Goal: Transaction & Acquisition: Purchase product/service

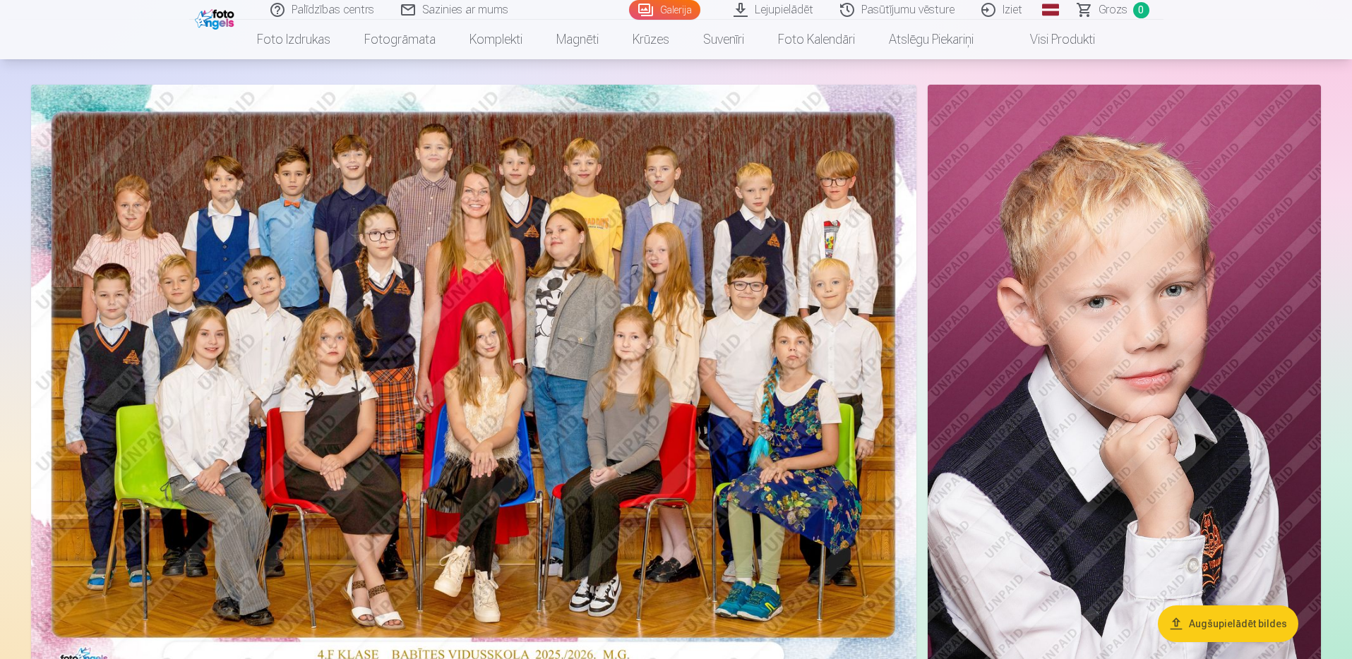
scroll to position [282, 0]
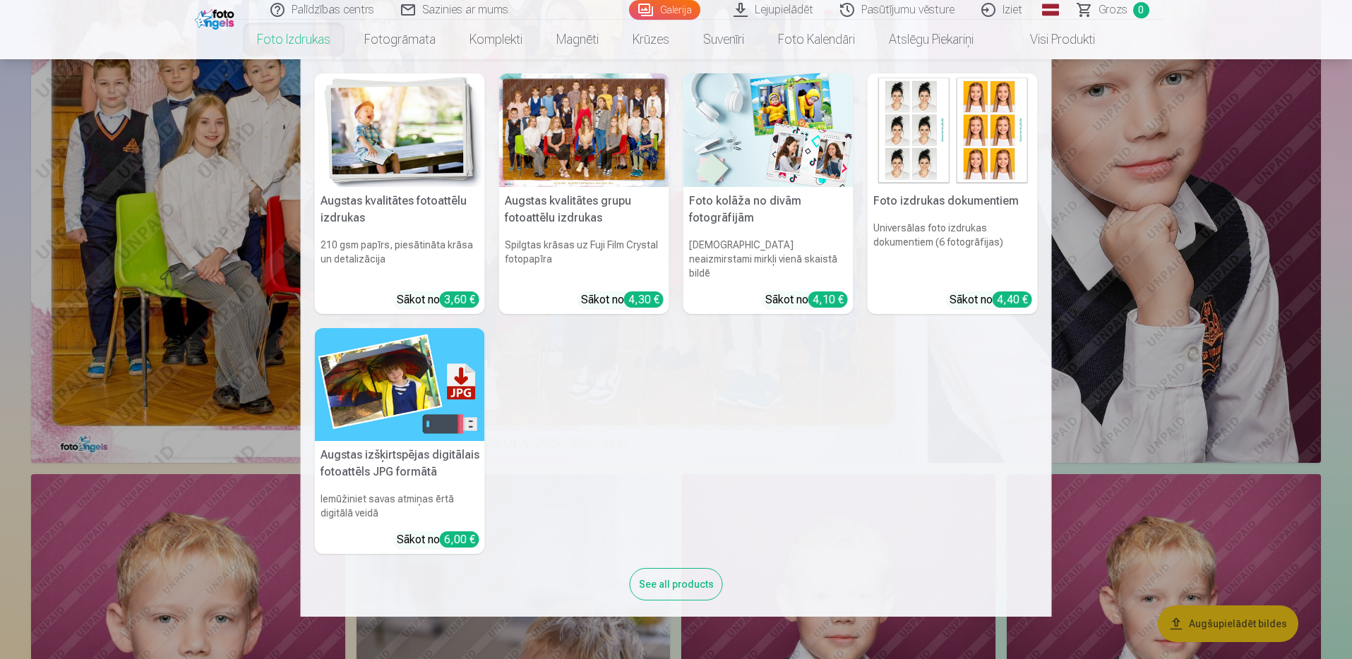
click at [301, 45] on link "Foto izdrukas" at bounding box center [293, 40] width 107 height 40
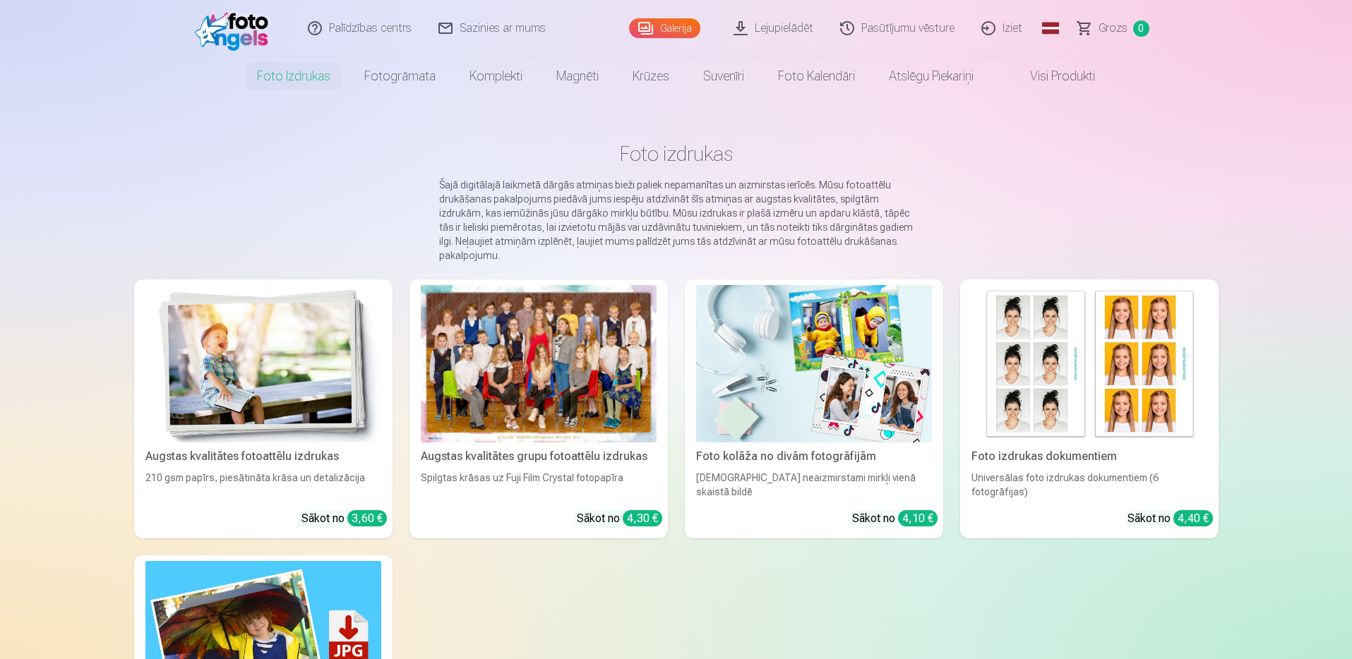
click at [280, 378] on img at bounding box center [263, 363] width 236 height 157
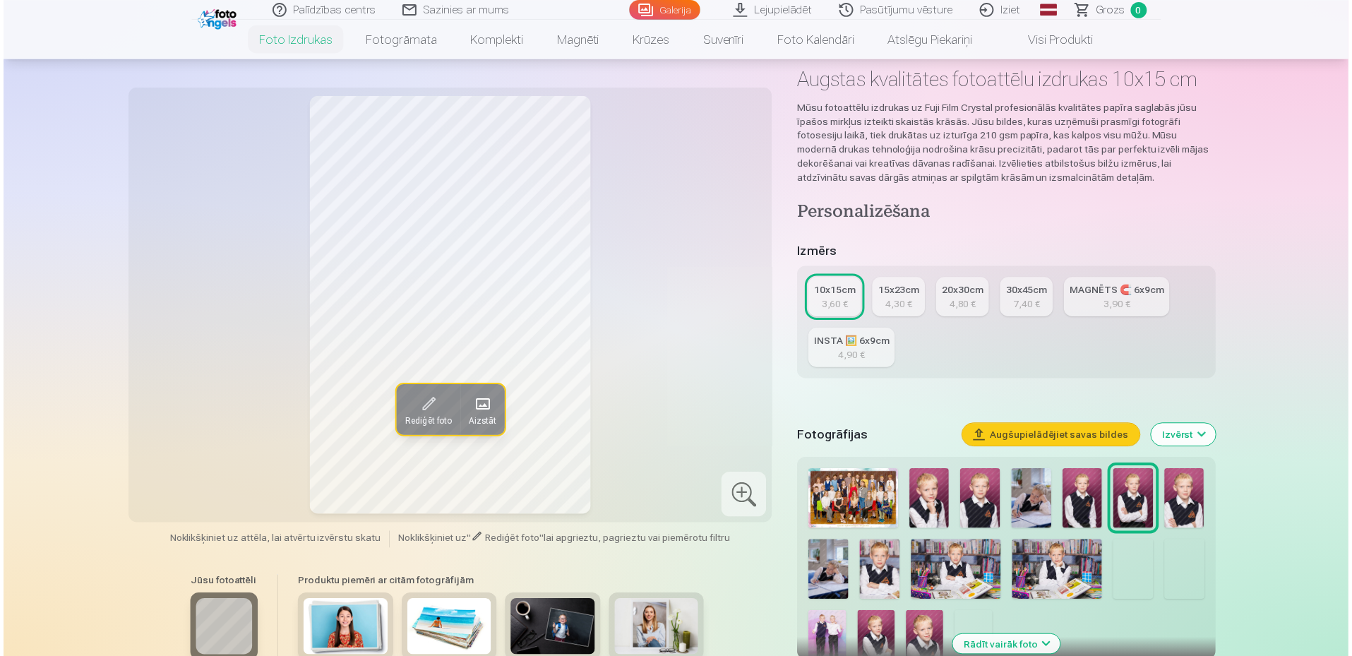
scroll to position [141, 0]
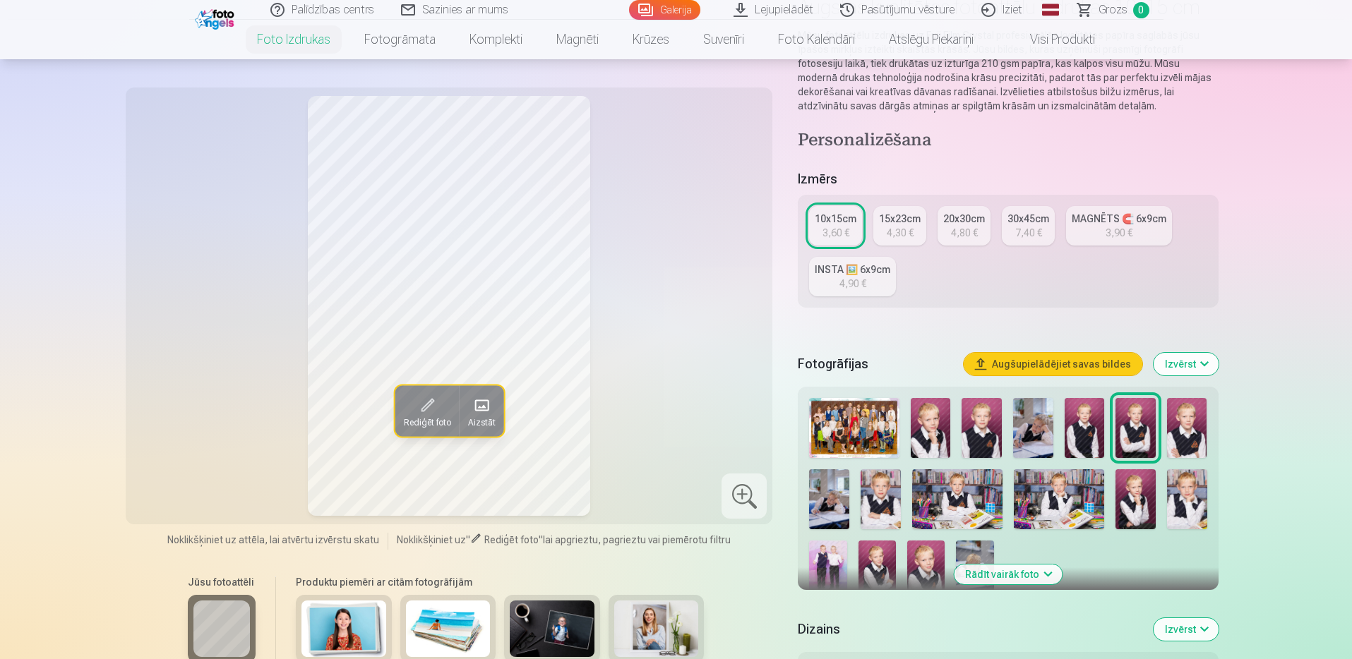
click at [845, 426] on img at bounding box center [854, 428] width 90 height 60
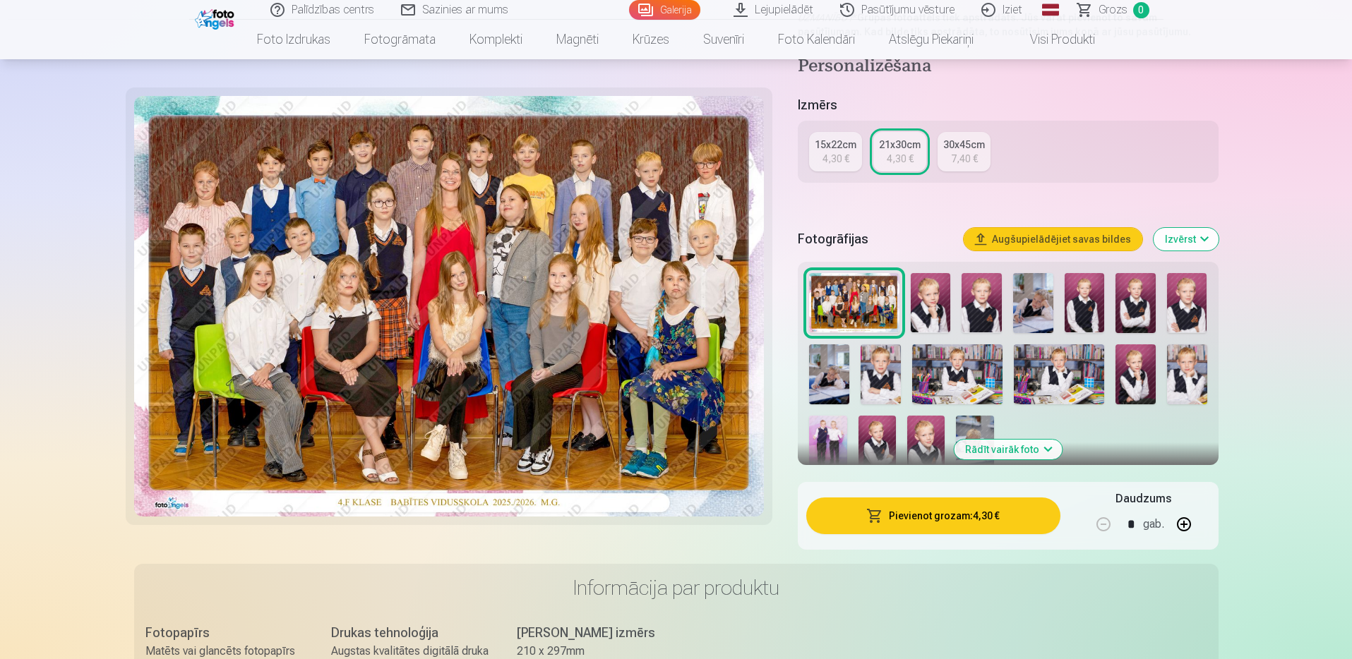
scroll to position [282, 0]
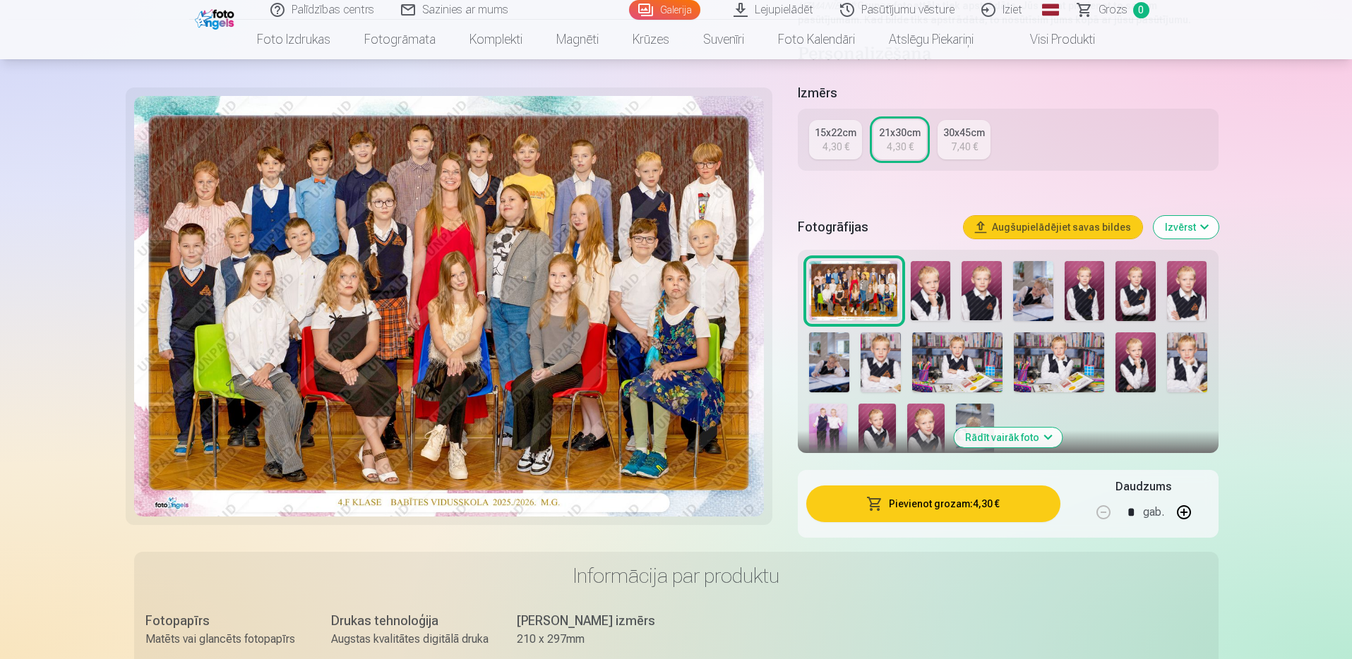
click at [955, 509] on button "Pievienot grozam : 4,30 €" at bounding box center [932, 504] width 253 height 37
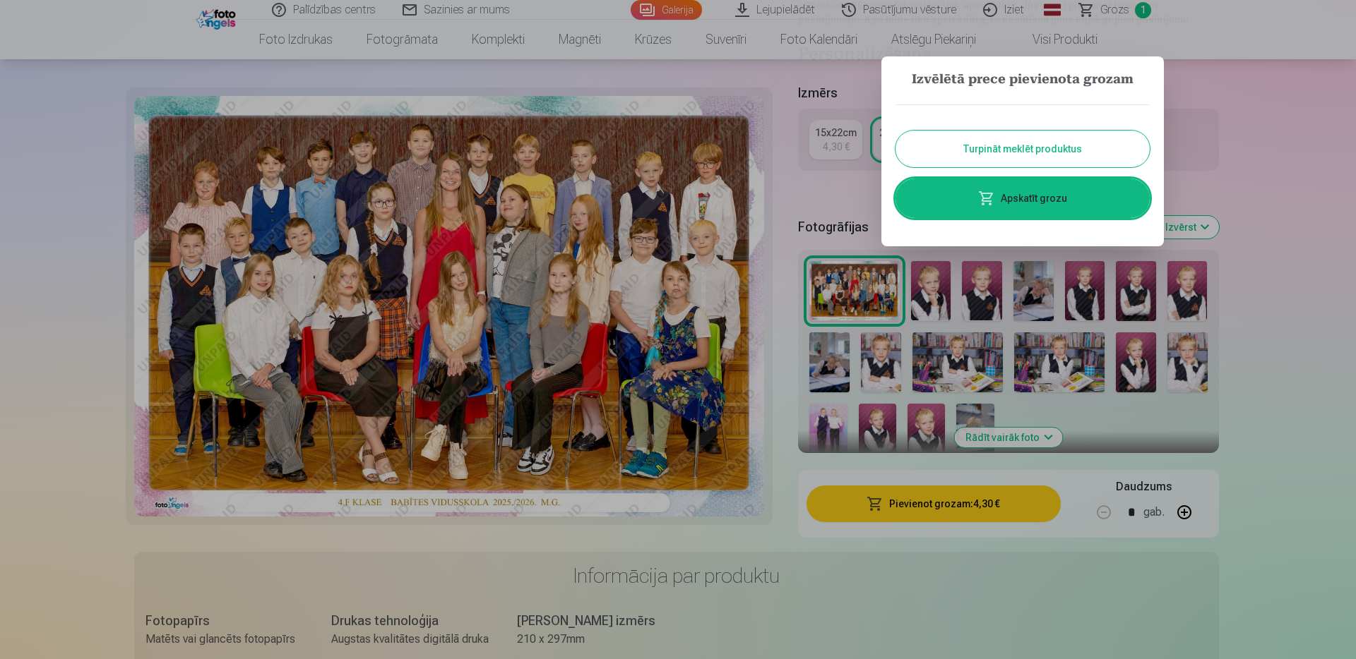
click at [992, 150] on button "Turpināt meklēt produktus" at bounding box center [1022, 149] width 254 height 37
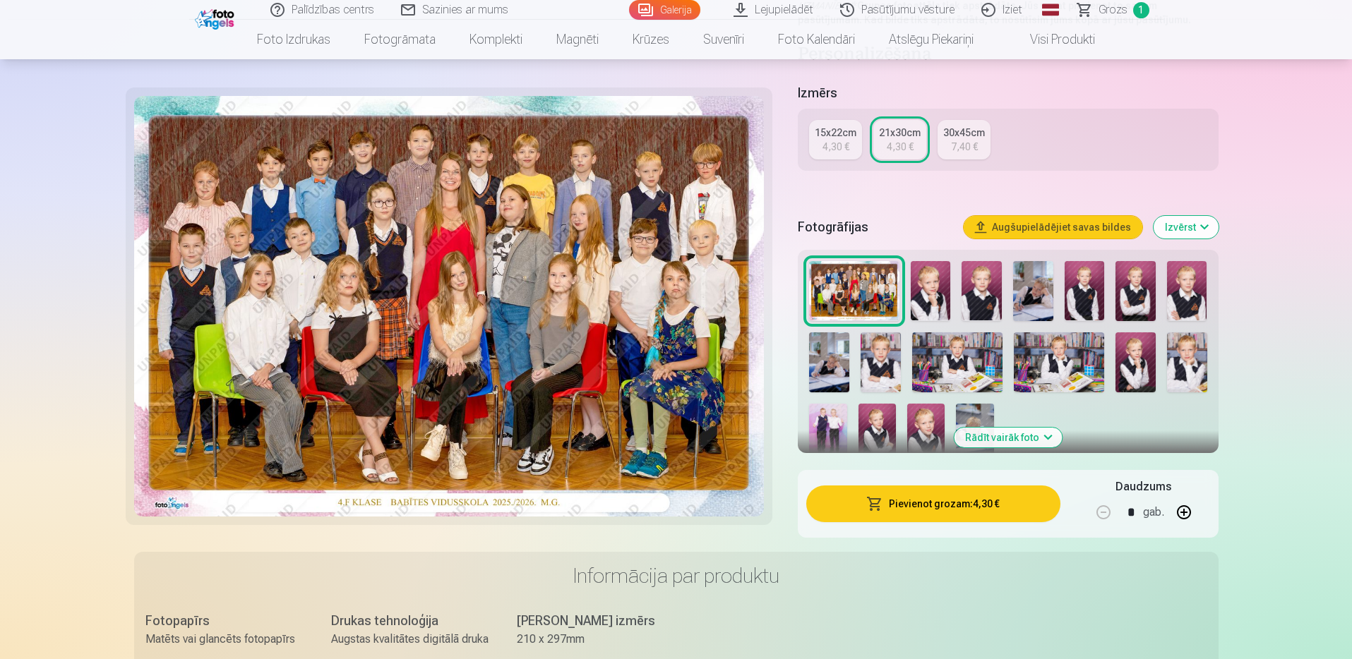
click at [936, 294] on img at bounding box center [931, 291] width 40 height 60
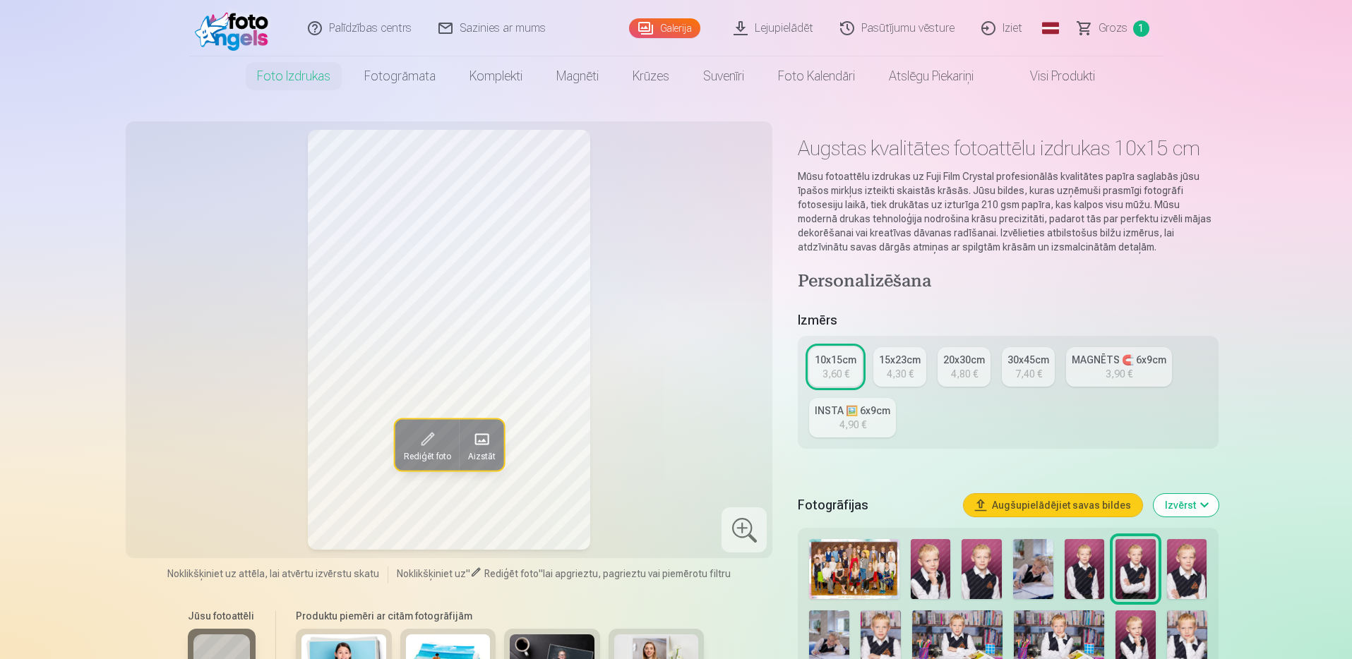
click at [939, 582] on img at bounding box center [931, 569] width 40 height 60
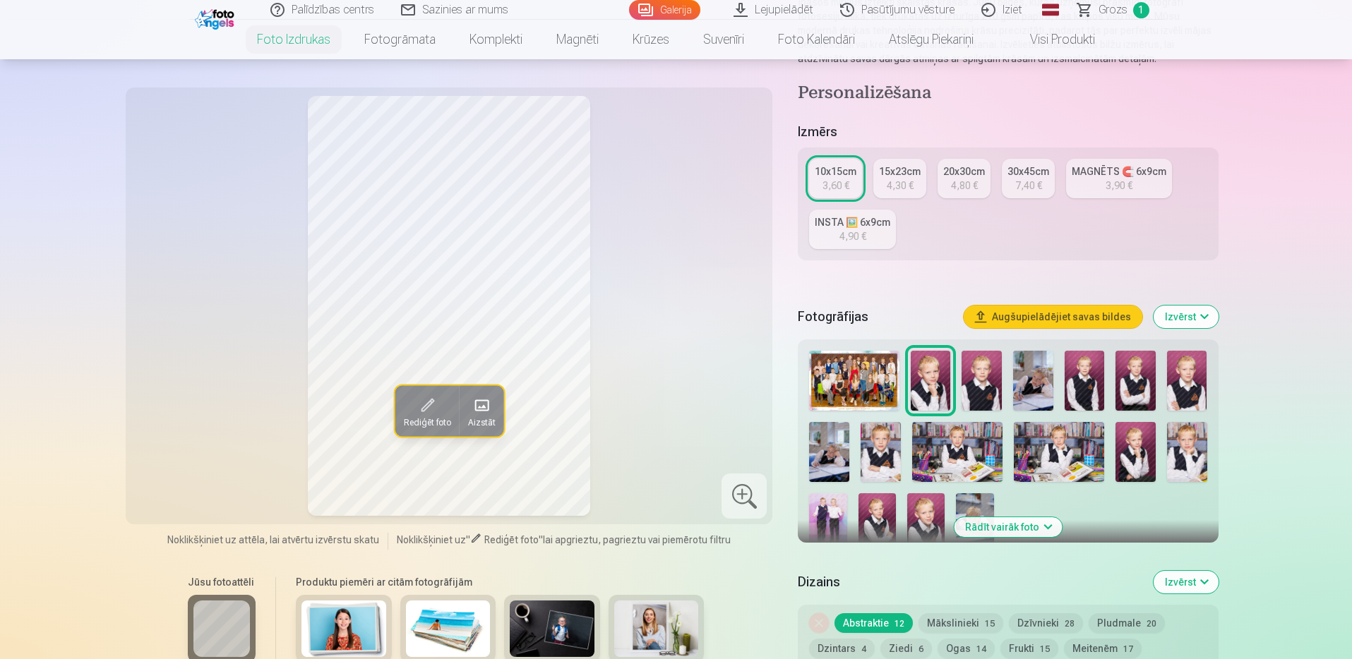
scroll to position [212, 0]
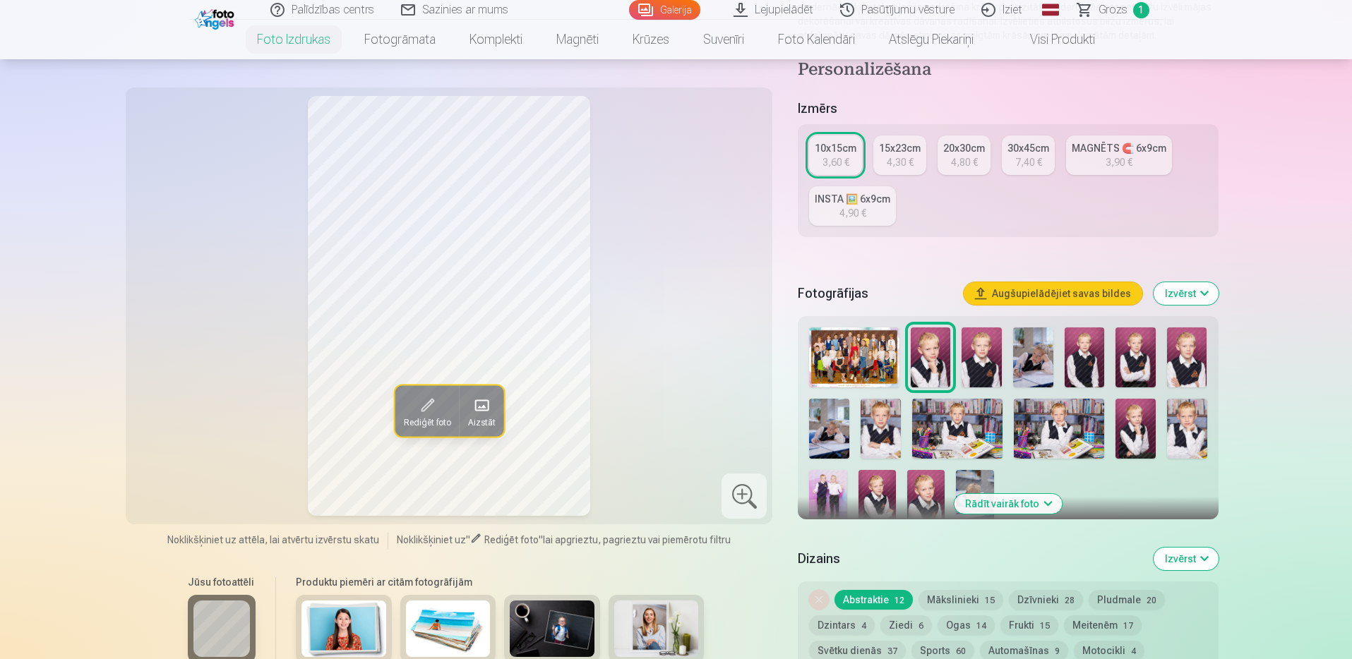
click at [977, 360] on img at bounding box center [982, 358] width 40 height 60
click at [923, 361] on img at bounding box center [931, 358] width 40 height 60
click at [979, 359] on img at bounding box center [982, 358] width 40 height 60
click at [1072, 363] on img at bounding box center [1085, 358] width 40 height 60
click at [1137, 363] on img at bounding box center [1135, 358] width 40 height 60
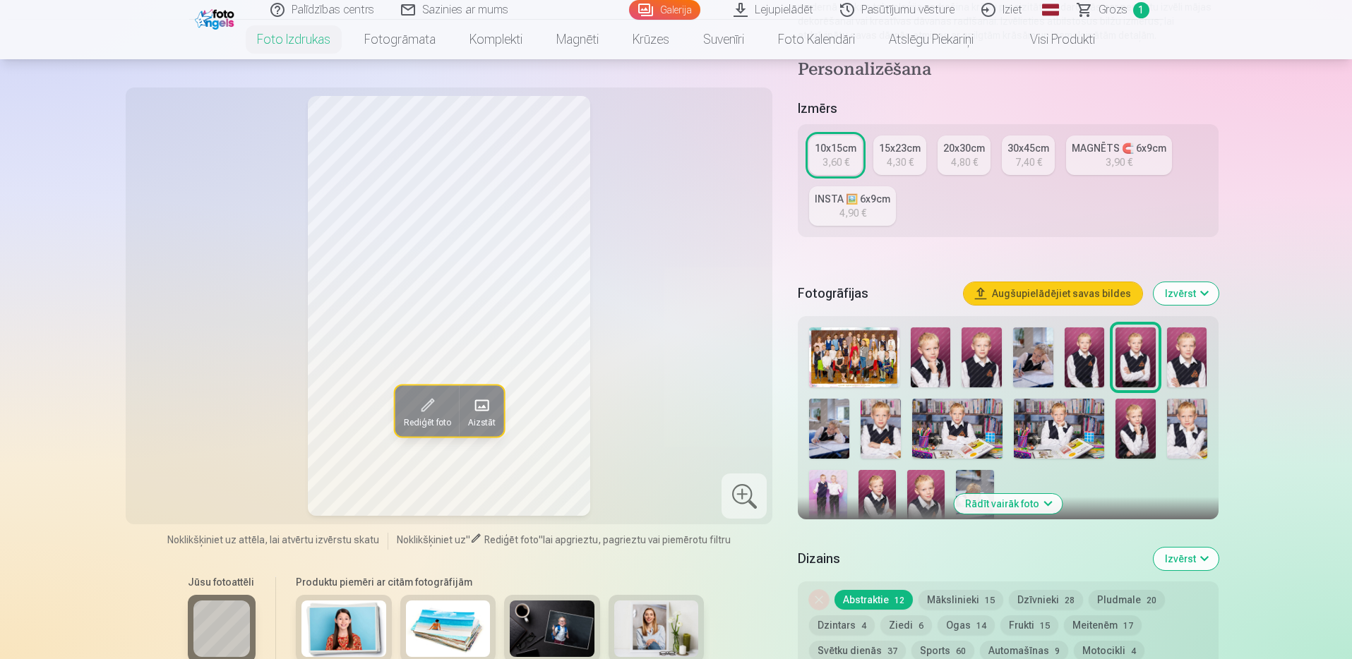
click at [1177, 364] on img at bounding box center [1187, 358] width 40 height 60
click at [838, 424] on img at bounding box center [829, 429] width 40 height 60
click at [881, 430] on img at bounding box center [881, 429] width 40 height 60
click at [1059, 426] on img at bounding box center [1059, 429] width 90 height 60
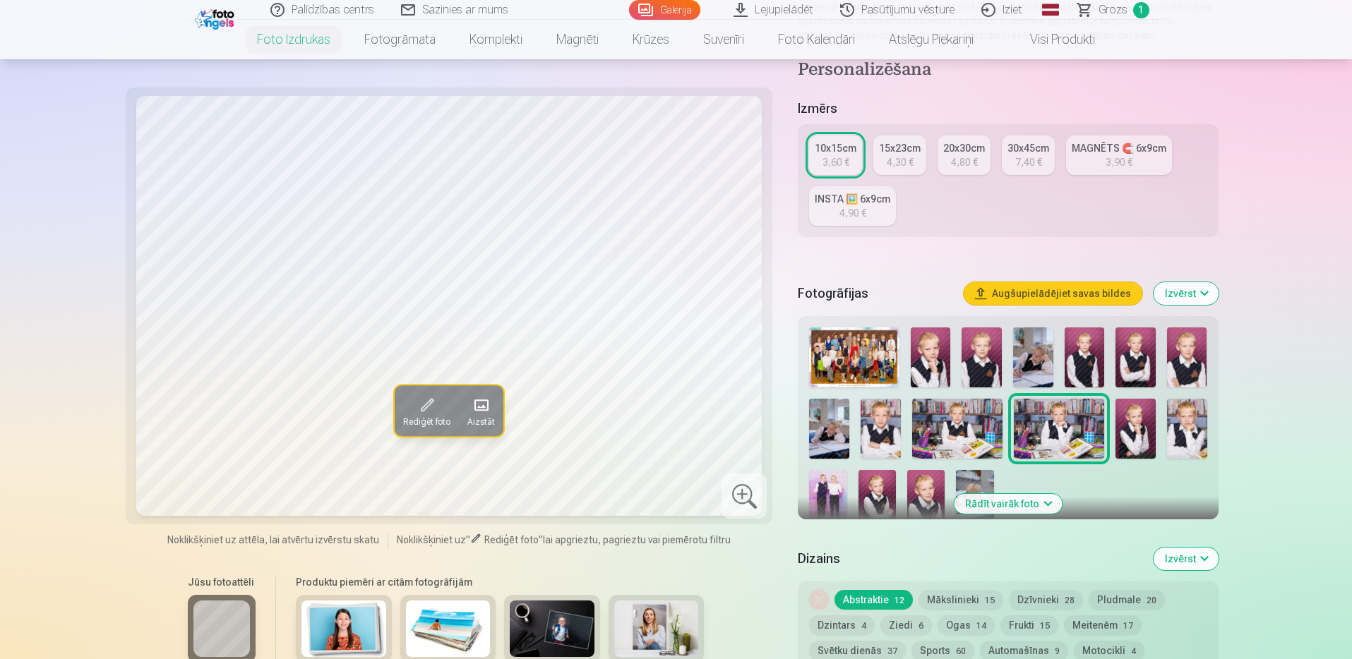
click at [1147, 443] on img at bounding box center [1135, 429] width 40 height 60
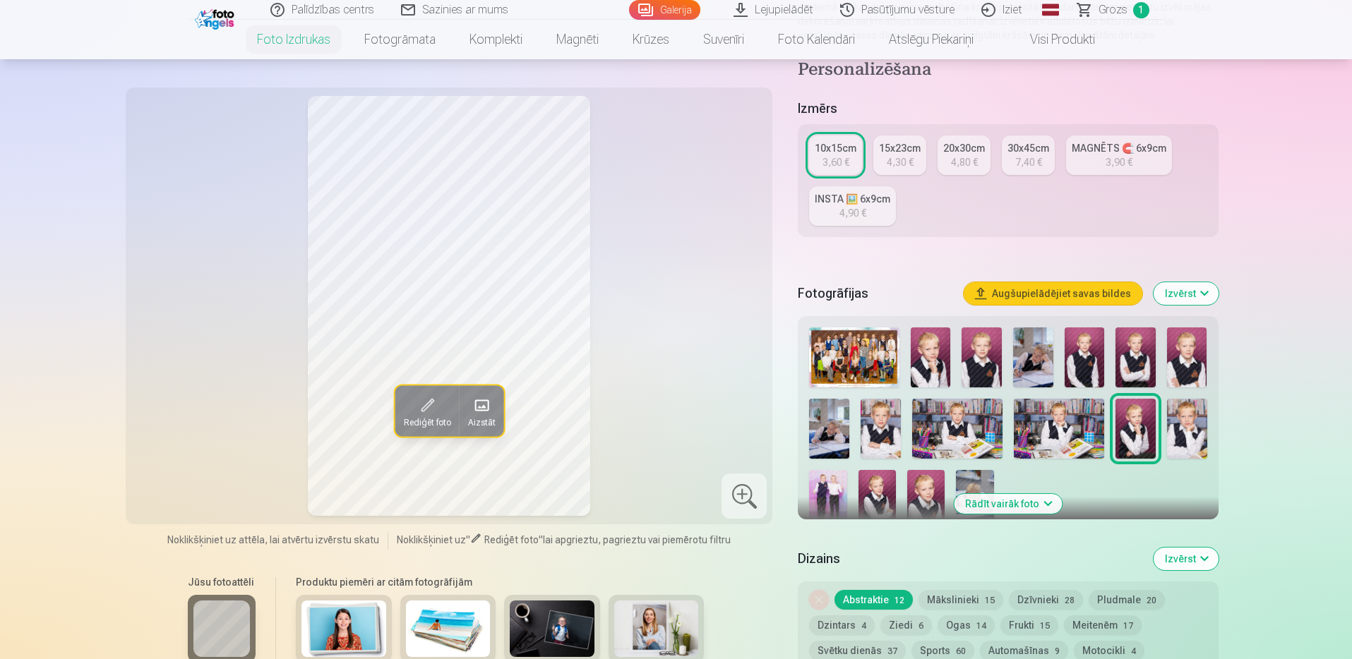
click at [1183, 444] on img at bounding box center [1187, 429] width 40 height 60
click at [839, 488] on img at bounding box center [827, 498] width 37 height 56
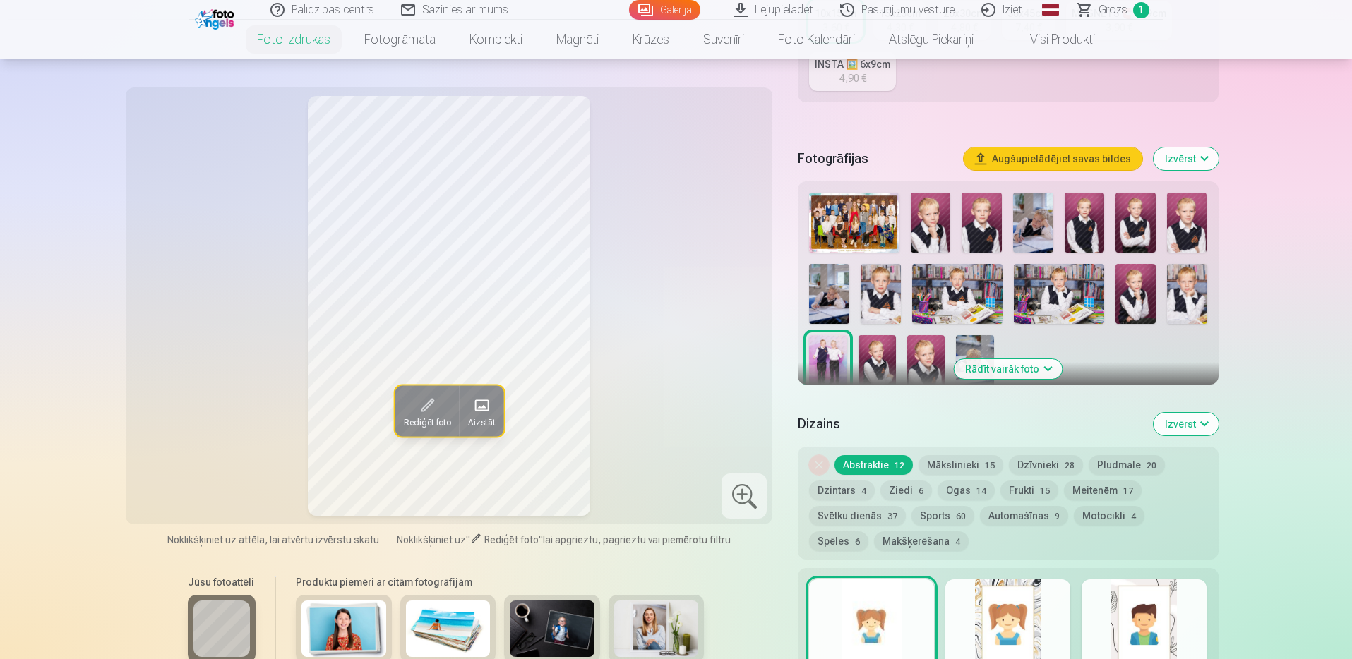
scroll to position [353, 0]
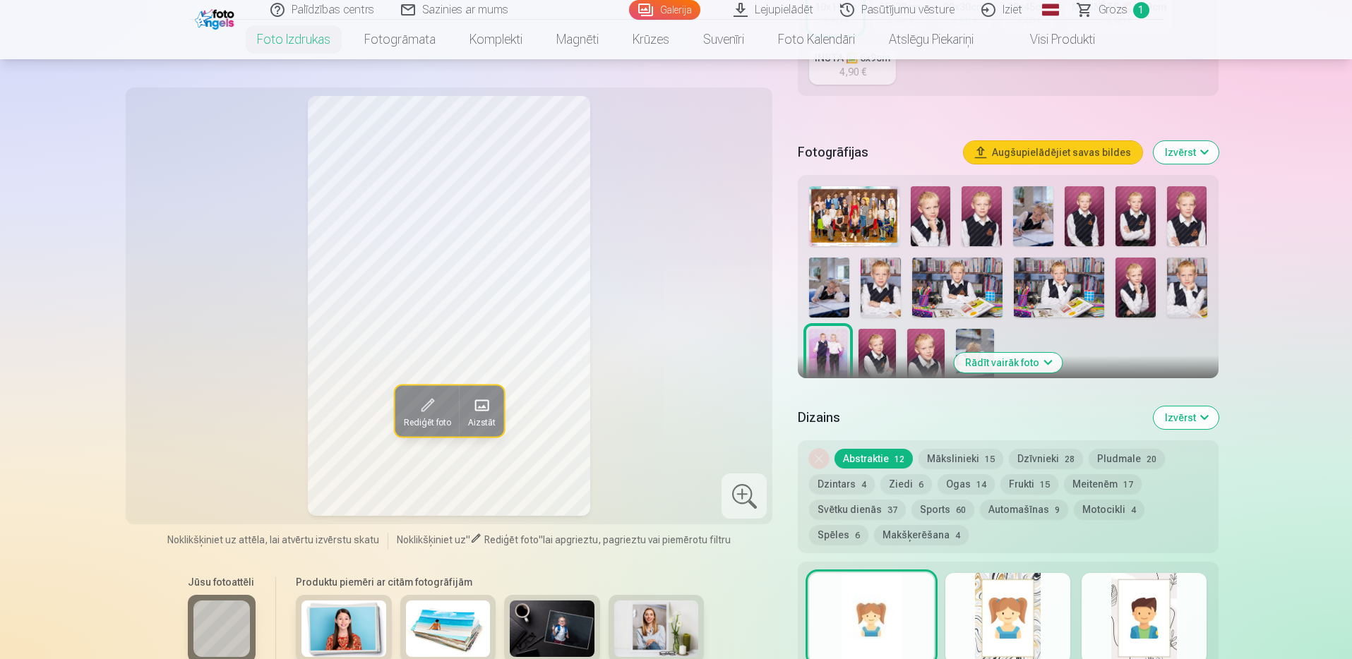
click at [835, 358] on img at bounding box center [827, 357] width 37 height 56
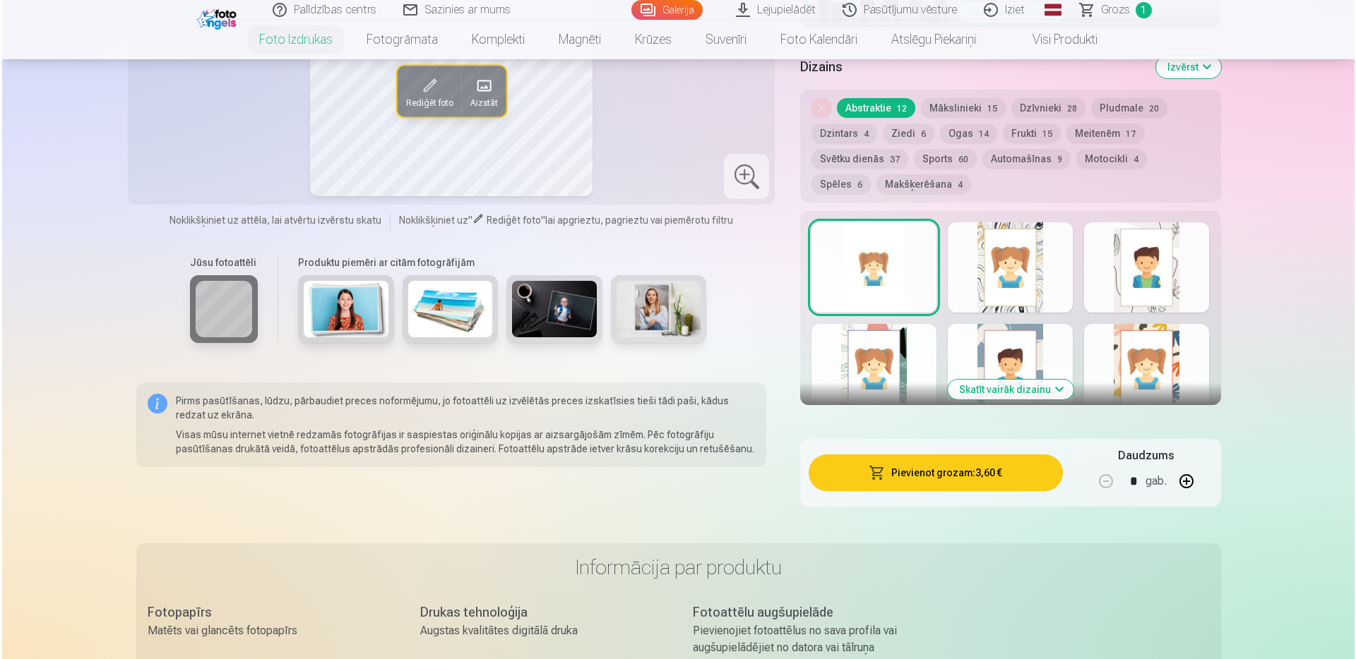
scroll to position [706, 0]
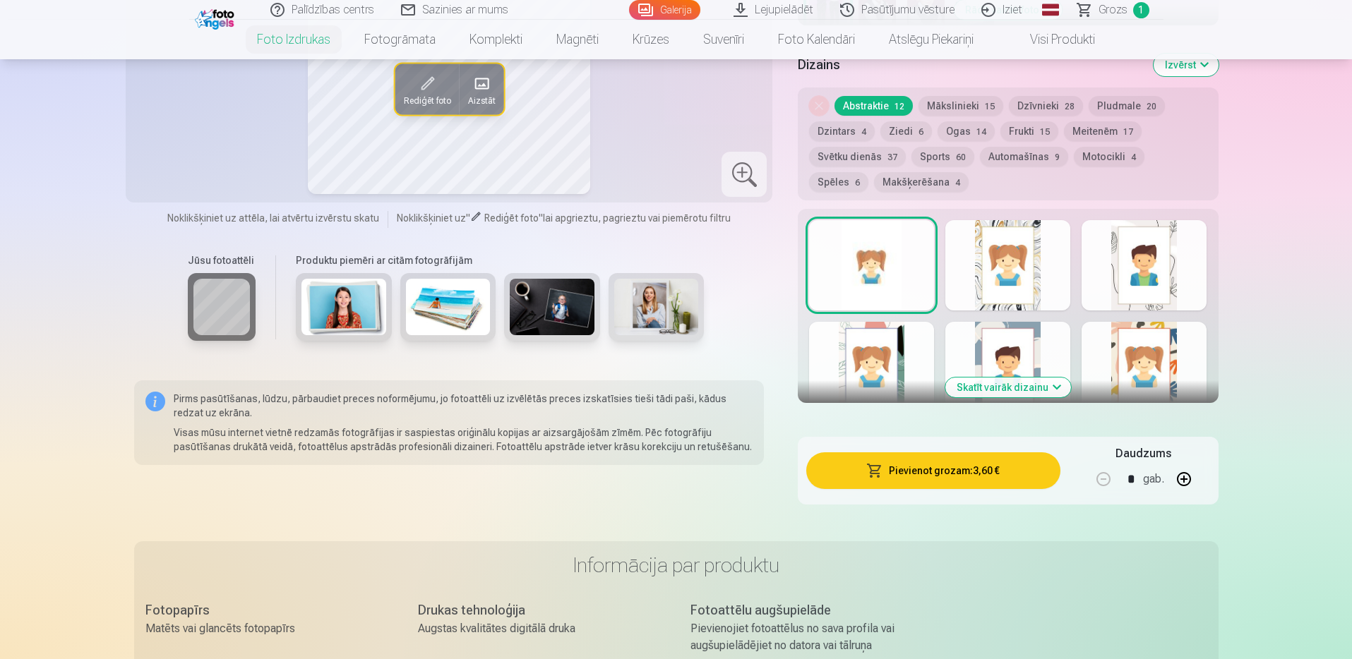
click at [938, 479] on button "Pievienot grozam : 3,60 €" at bounding box center [932, 471] width 253 height 37
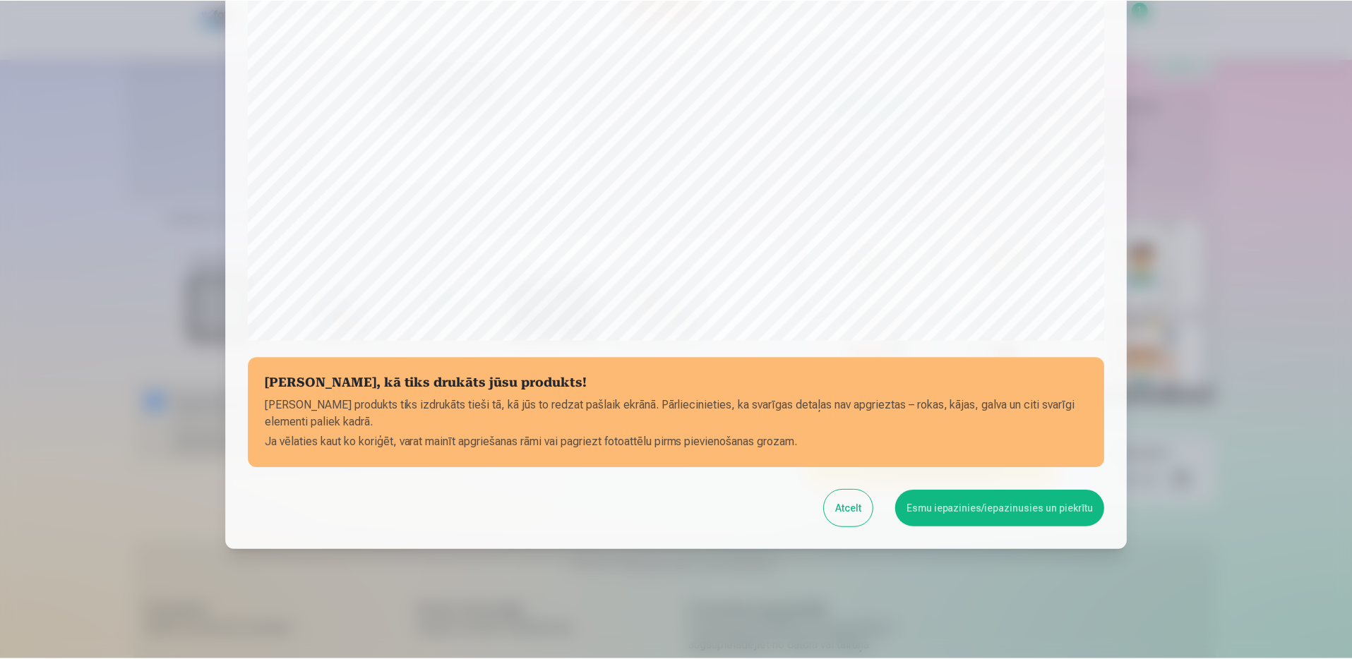
scroll to position [357, 0]
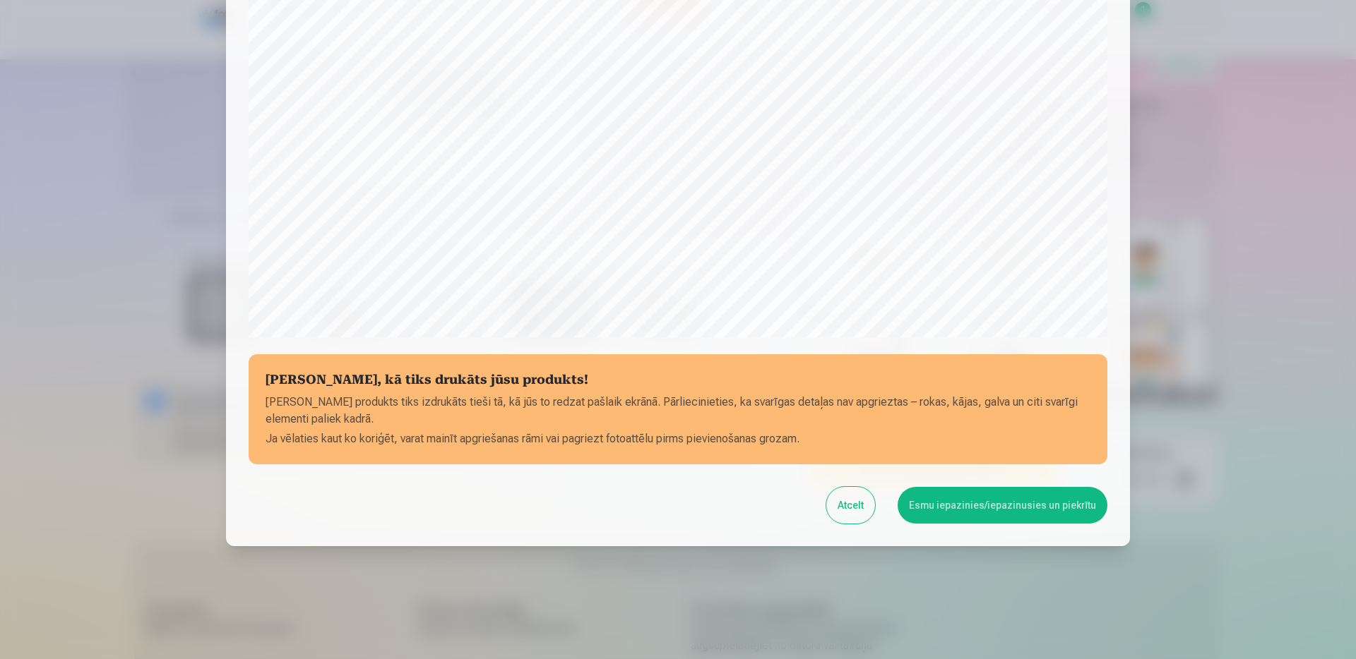
click at [995, 508] on button "Esmu iepazinies/iepazinusies un piekrītu" at bounding box center [1002, 505] width 210 height 37
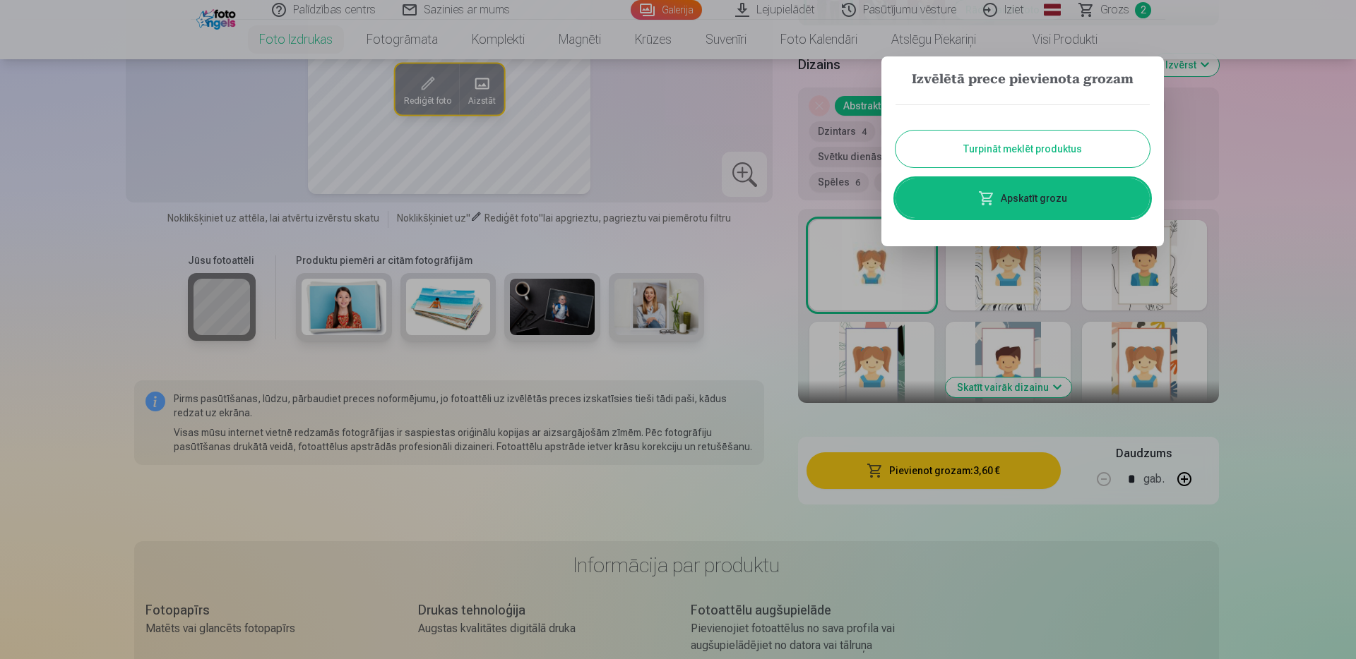
click at [1043, 155] on button "Turpināt meklēt produktus" at bounding box center [1022, 149] width 254 height 37
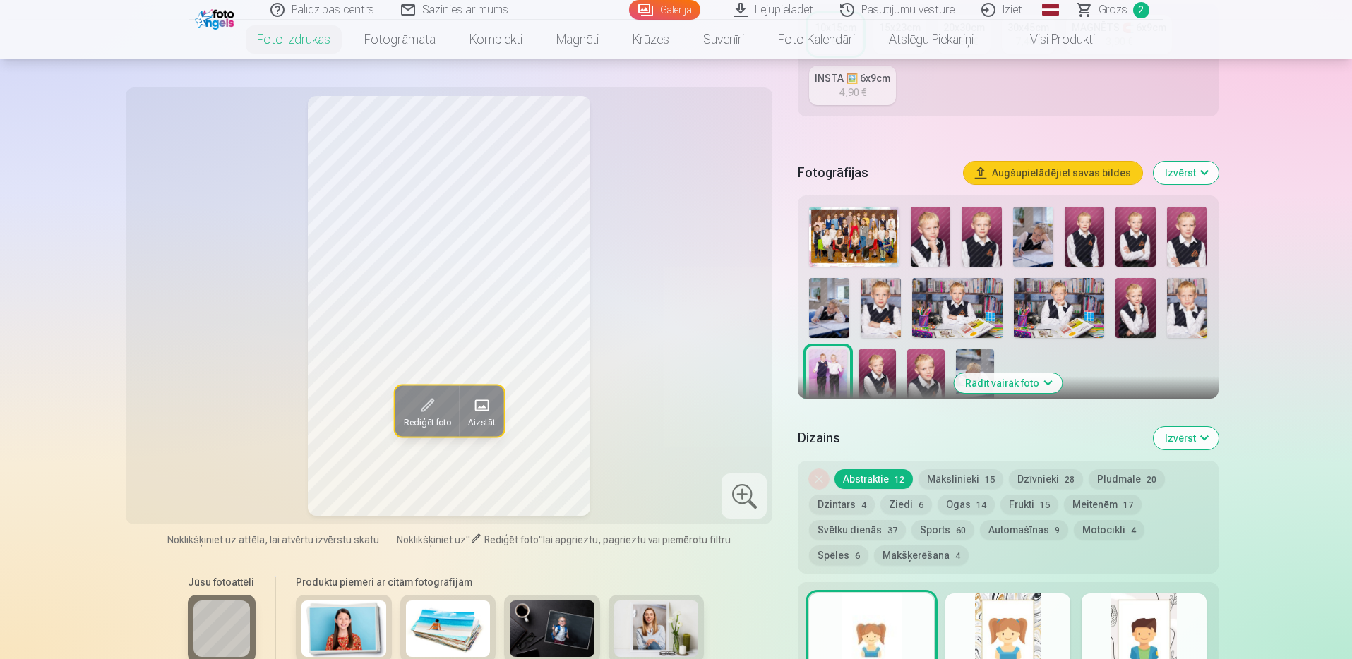
scroll to position [212, 0]
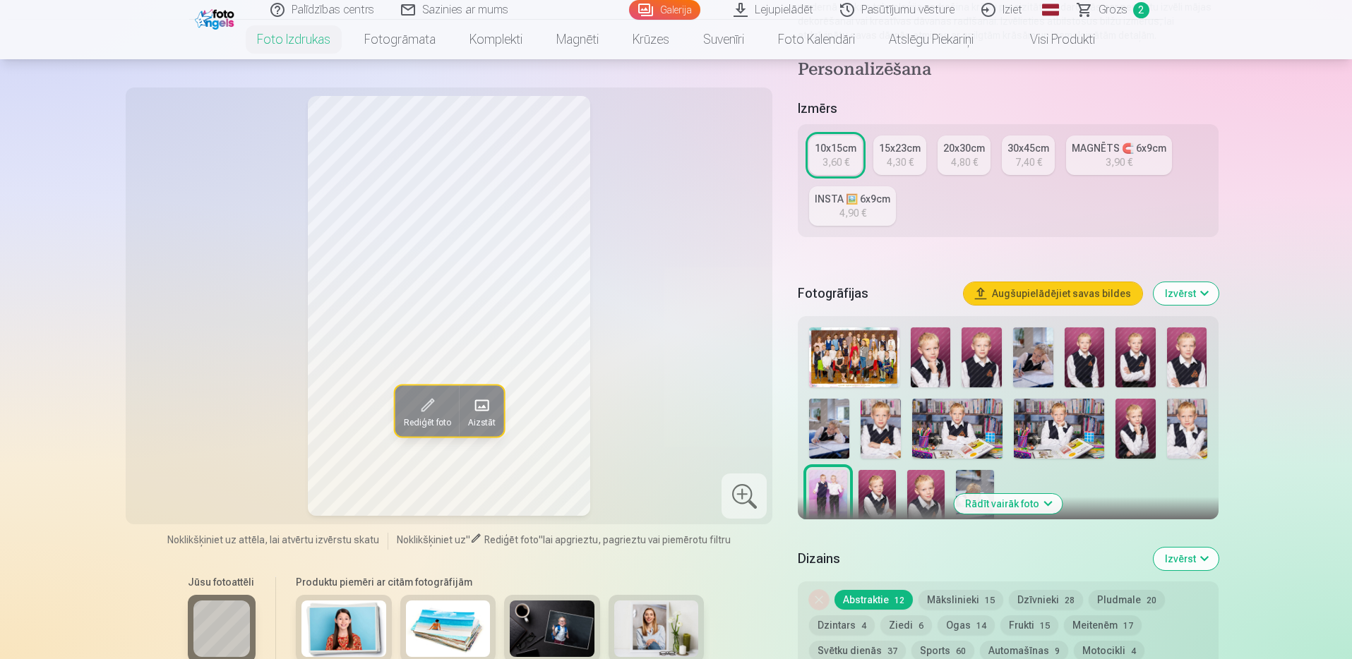
click at [933, 364] on img at bounding box center [931, 358] width 40 height 60
click at [1113, 161] on div "3,90 €" at bounding box center [1119, 162] width 27 height 14
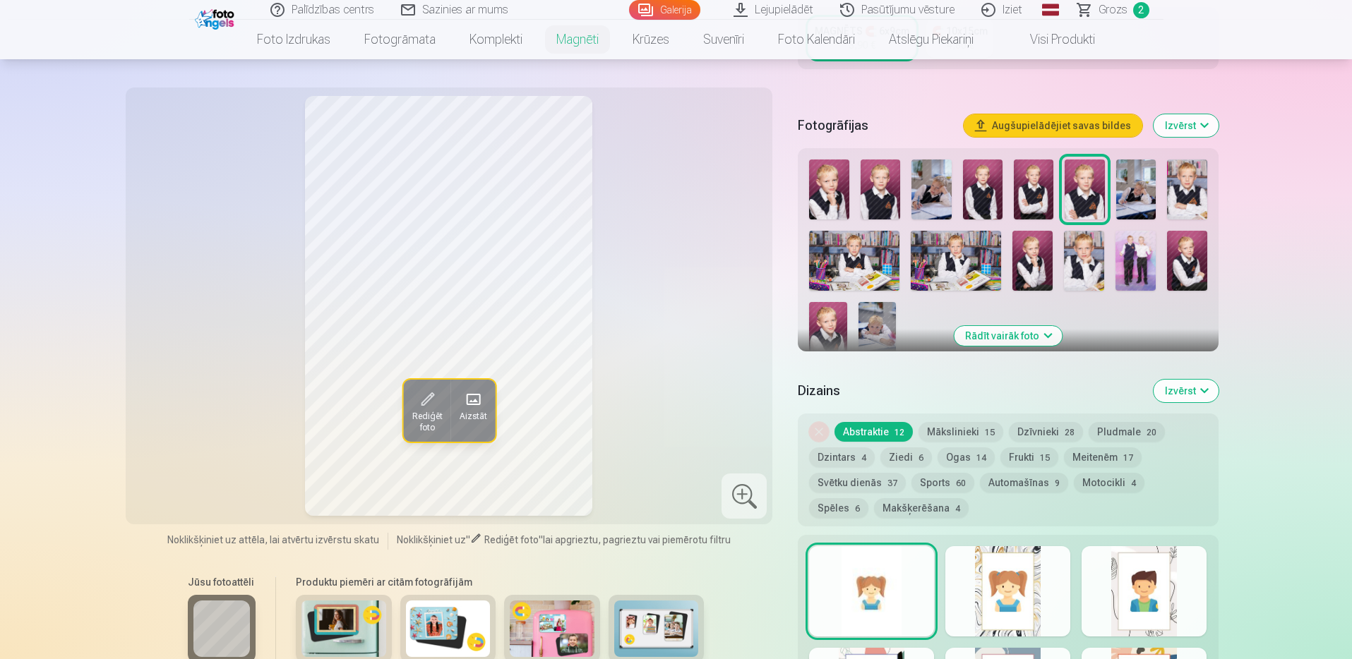
scroll to position [353, 0]
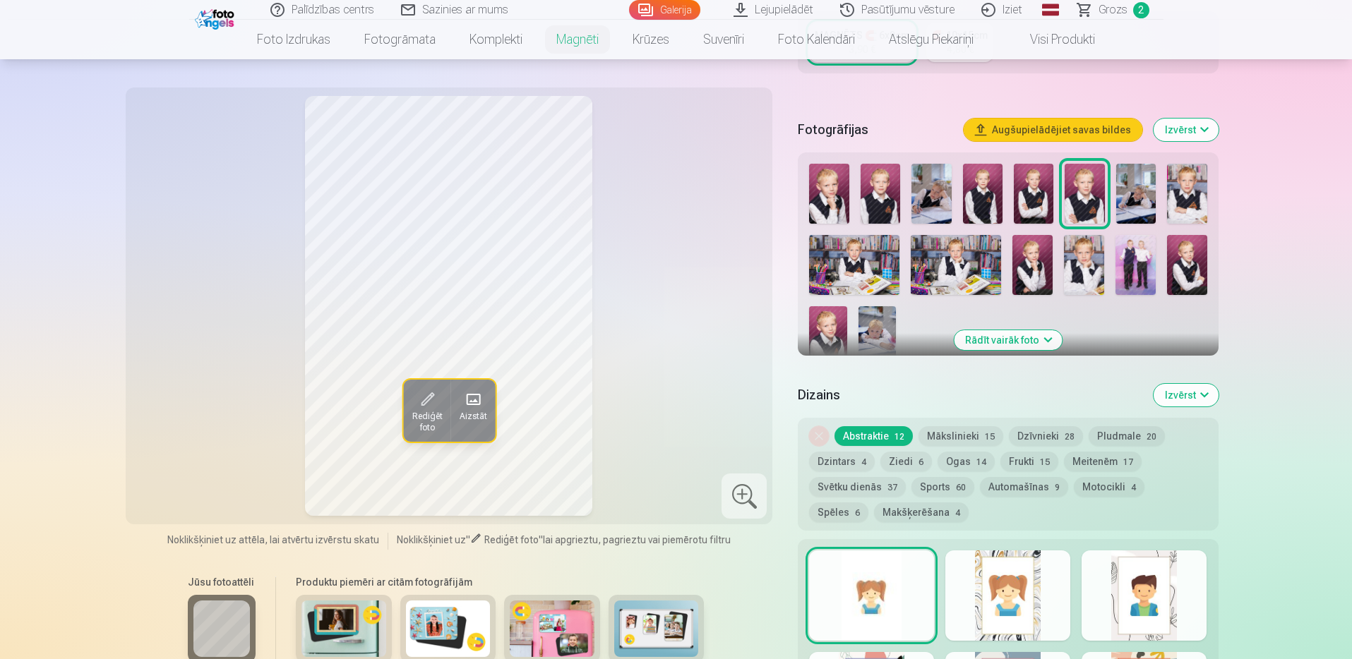
click at [829, 199] on img at bounding box center [829, 194] width 40 height 60
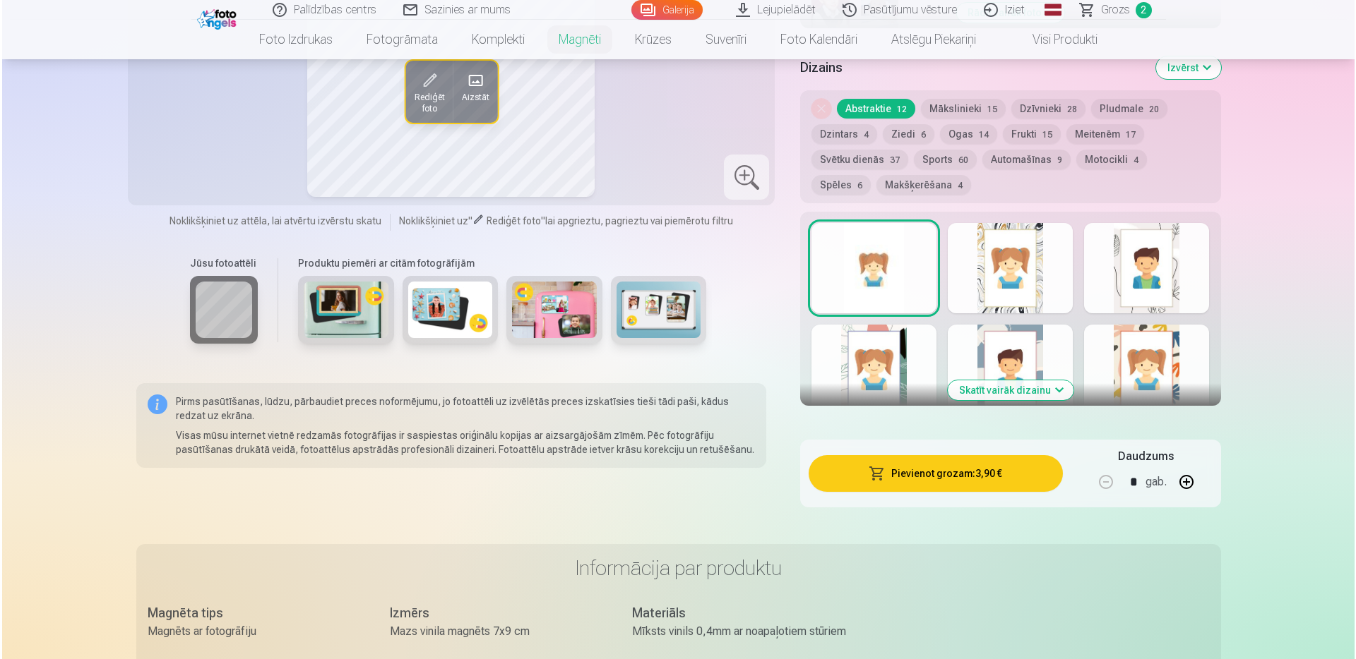
scroll to position [706, 0]
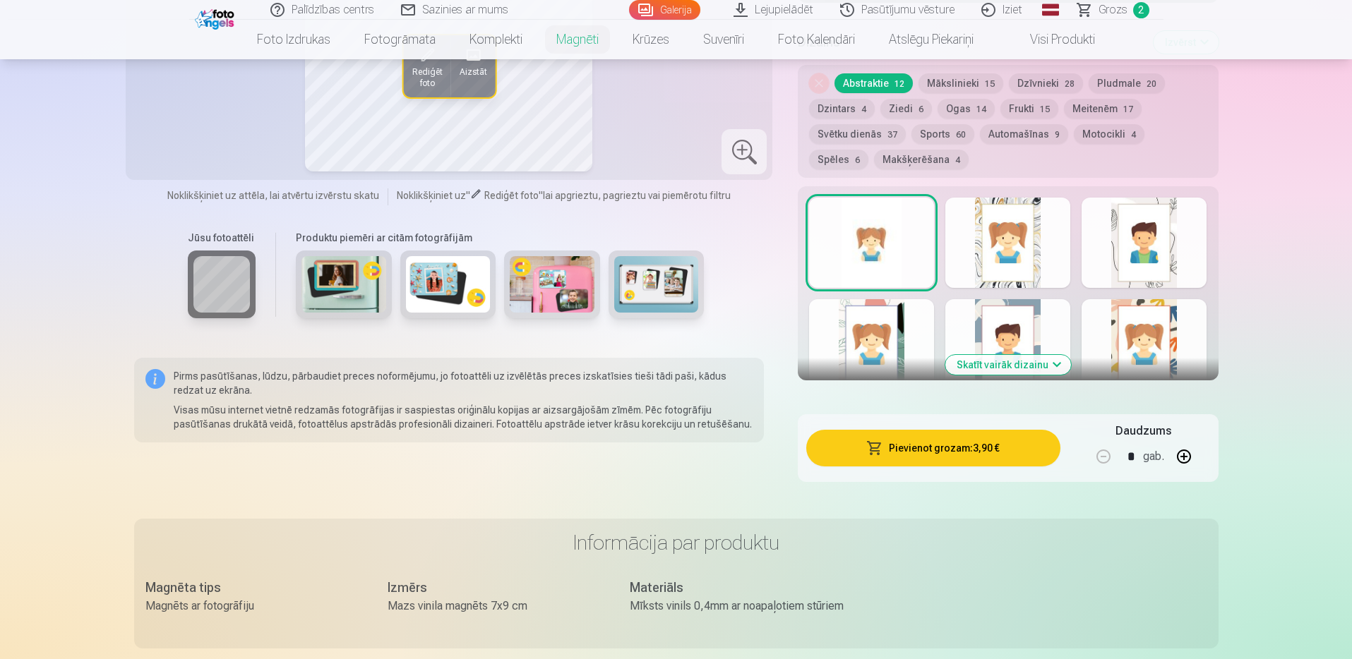
click at [968, 455] on button "Pievienot grozam : 3,90 €" at bounding box center [932, 448] width 253 height 37
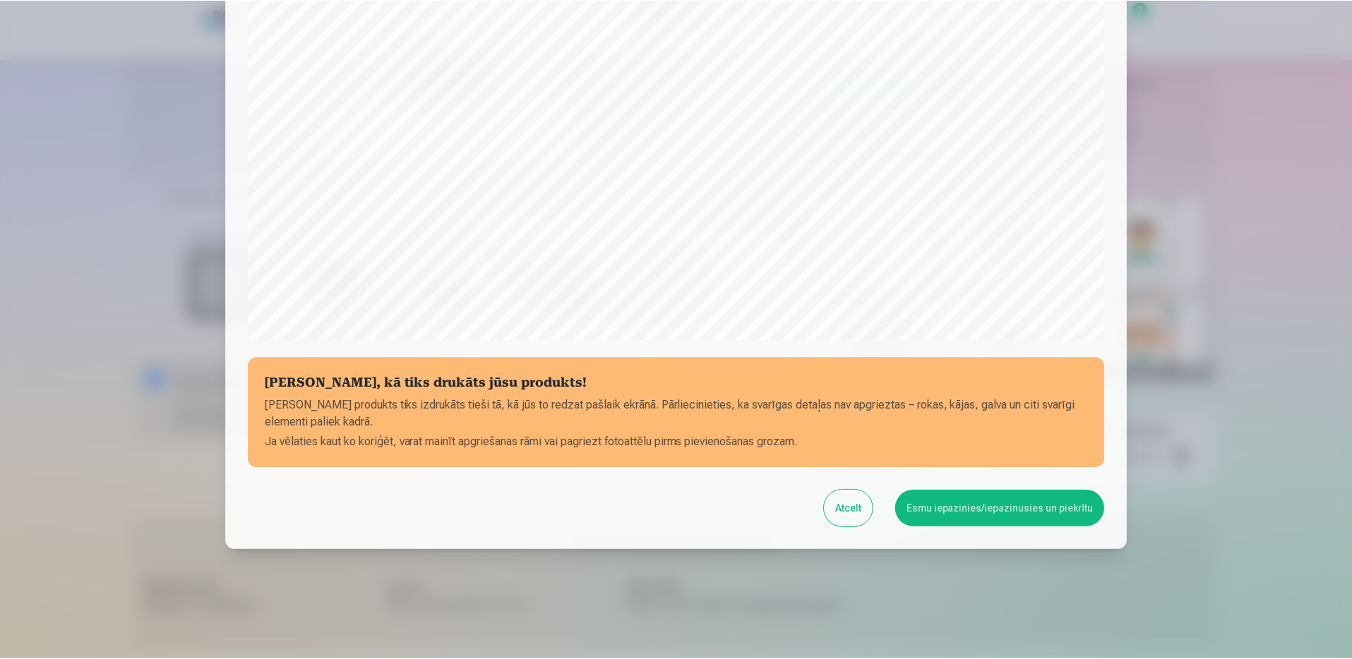
scroll to position [357, 0]
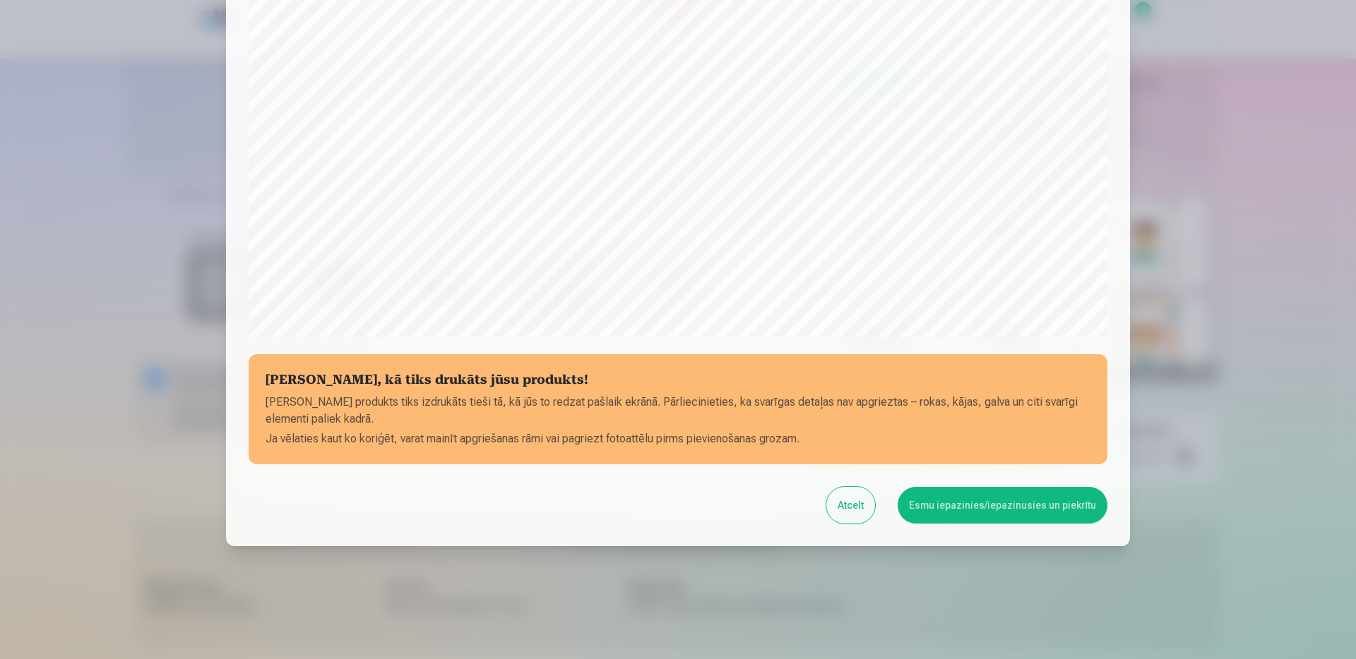
click at [988, 510] on button "Esmu iepazinies/iepazinusies un piekrītu" at bounding box center [1002, 505] width 210 height 37
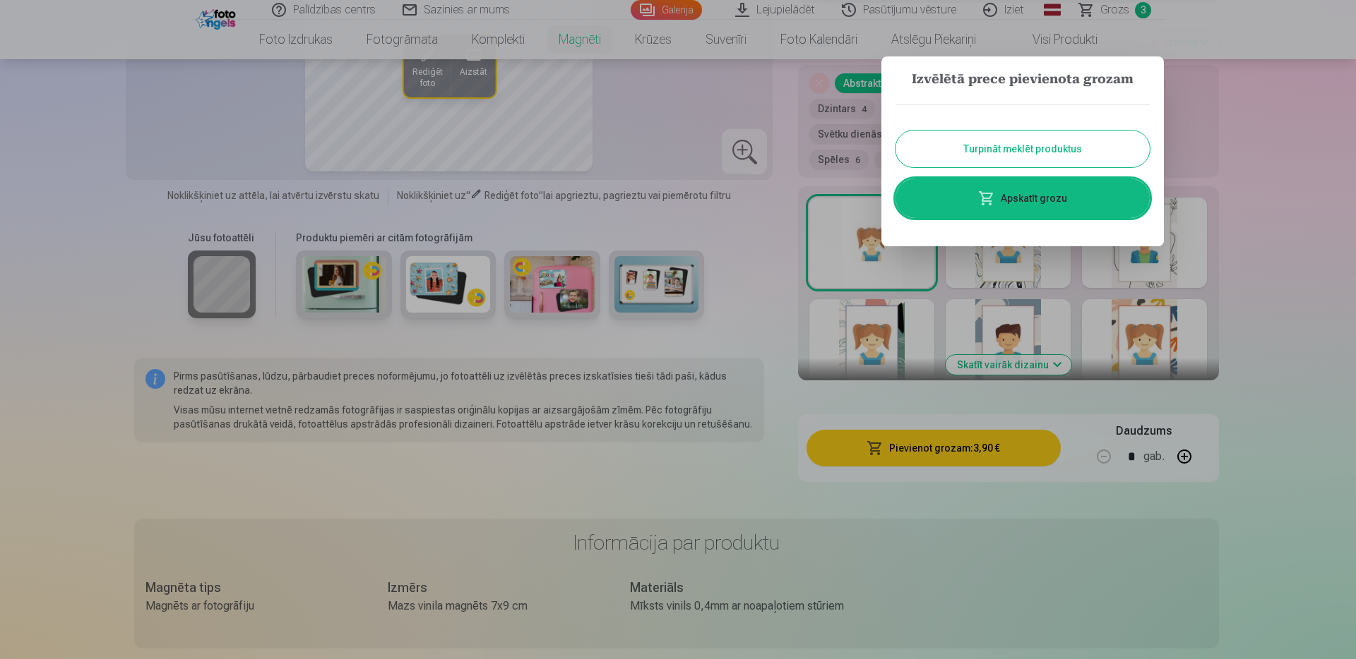
click at [978, 138] on button "Turpināt meklēt produktus" at bounding box center [1022, 149] width 254 height 37
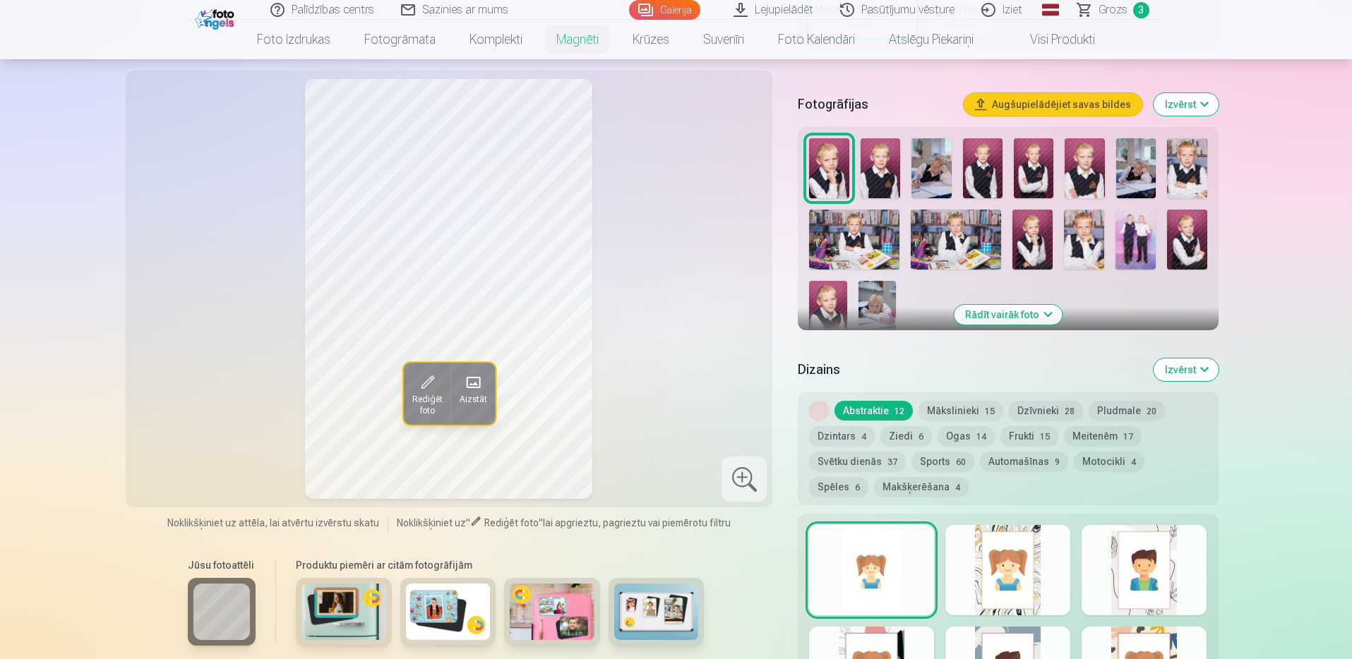
scroll to position [282, 0]
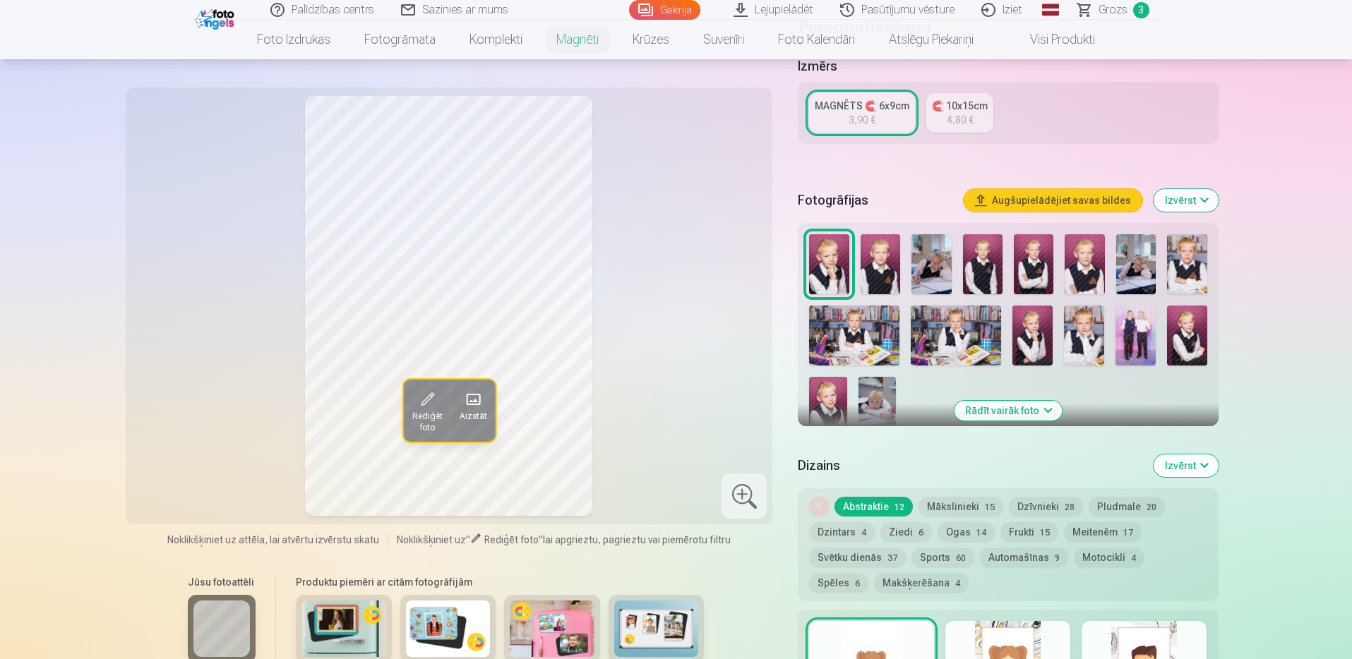
click at [863, 337] on img at bounding box center [854, 336] width 90 height 60
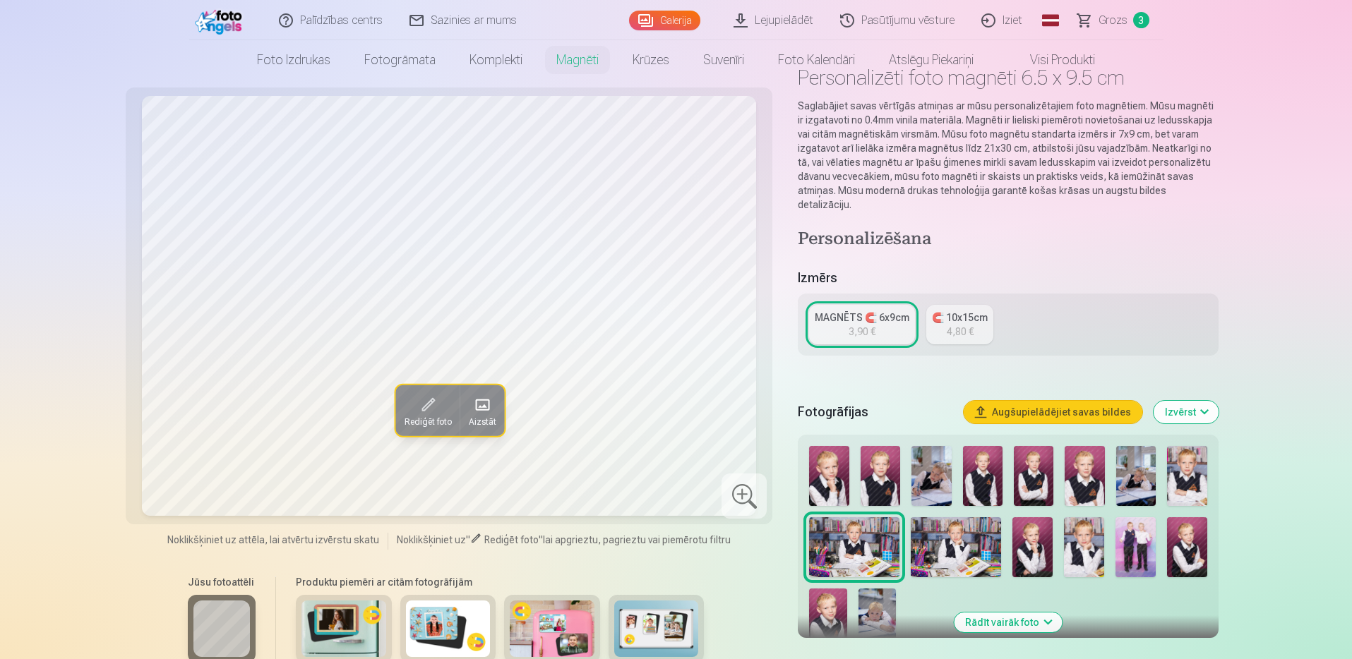
scroll to position [0, 0]
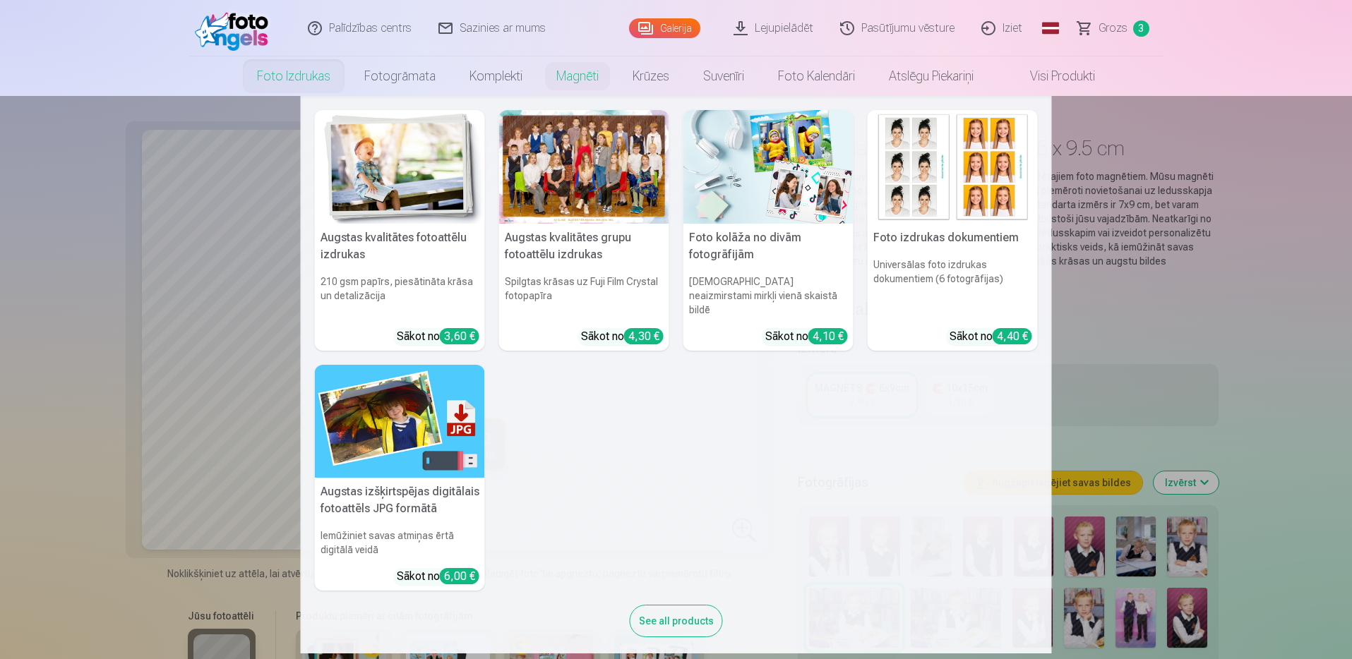
click at [426, 241] on h5 "Augstas kvalitātes fotoattēlu izdrukas" at bounding box center [400, 246] width 170 height 45
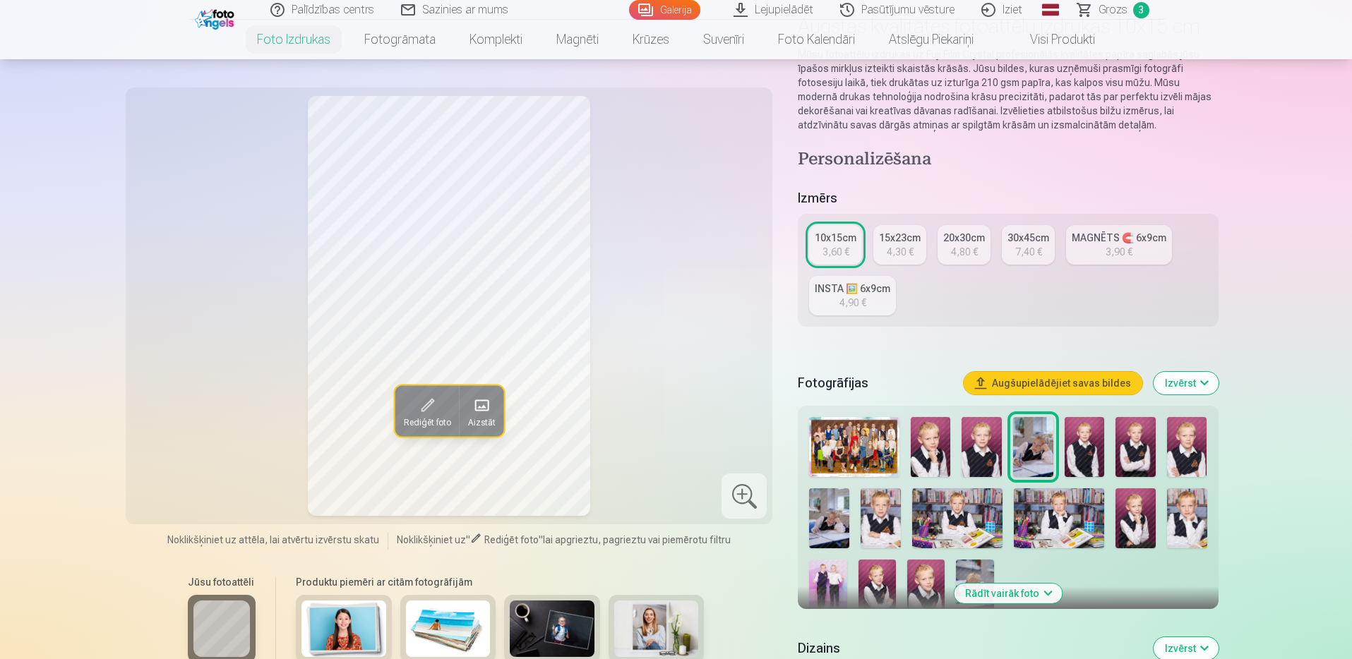
scroll to position [141, 0]
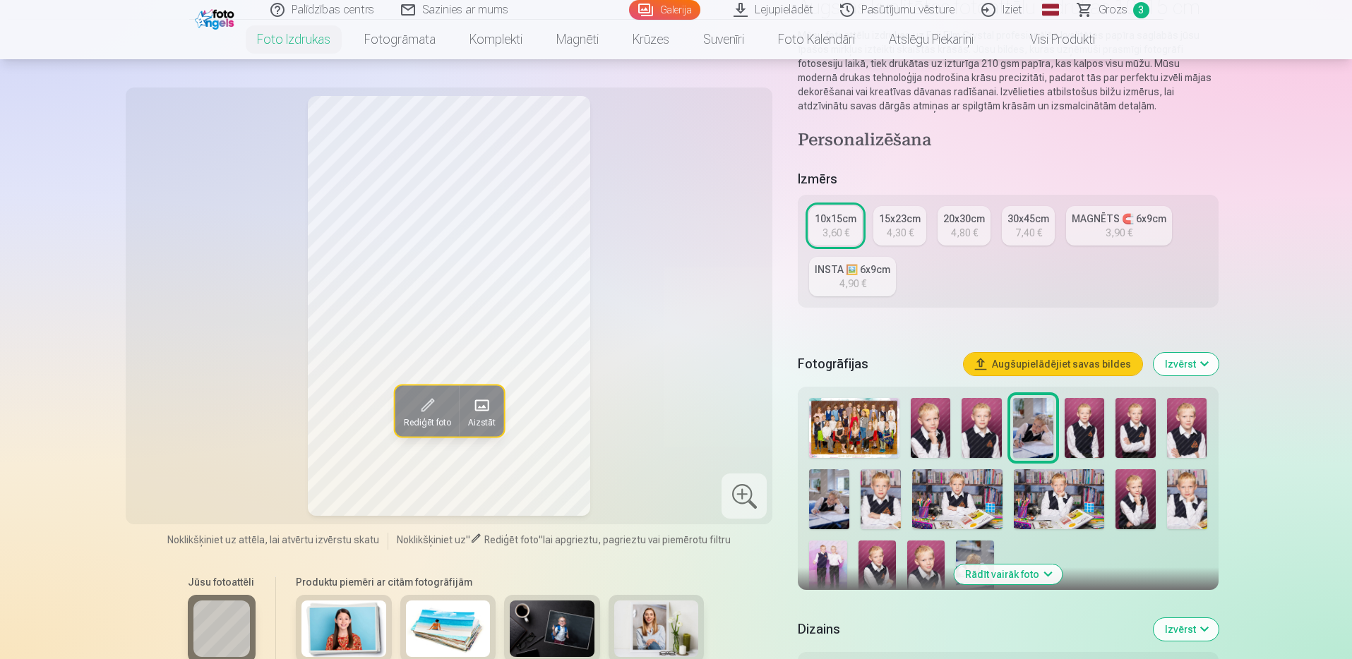
click at [1103, 7] on span "Grozs" at bounding box center [1113, 9] width 29 height 17
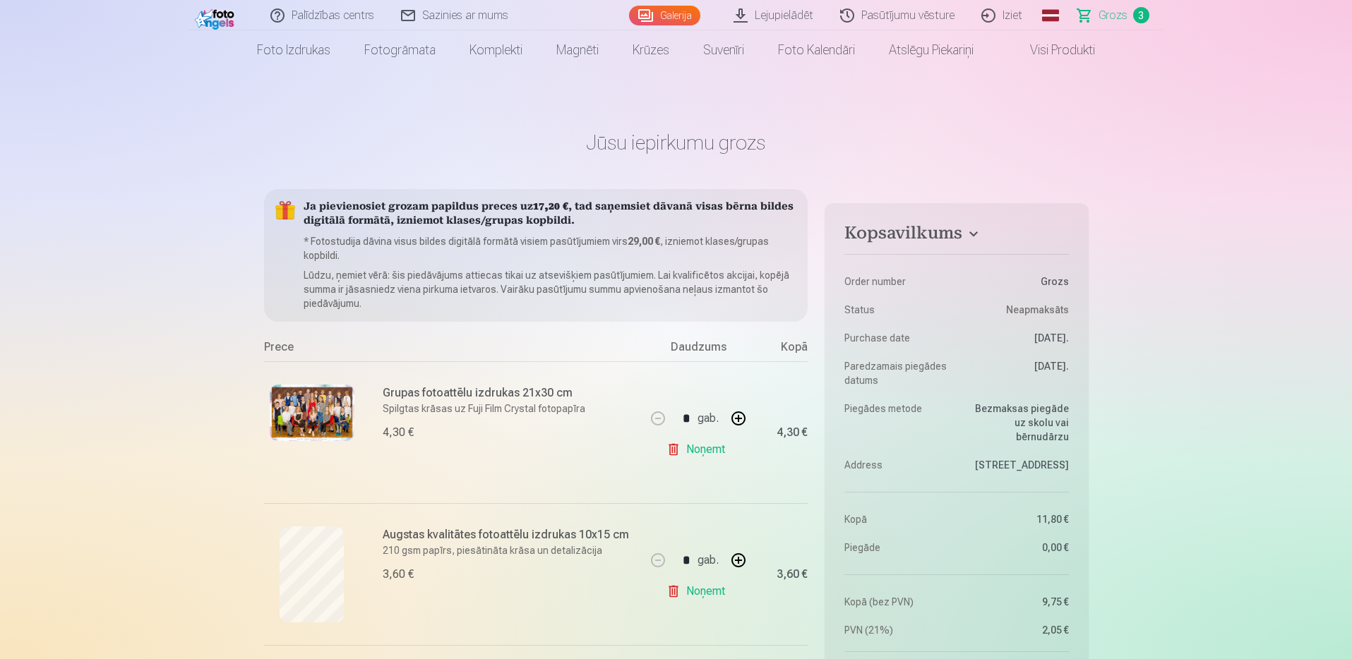
scroll to position [141, 0]
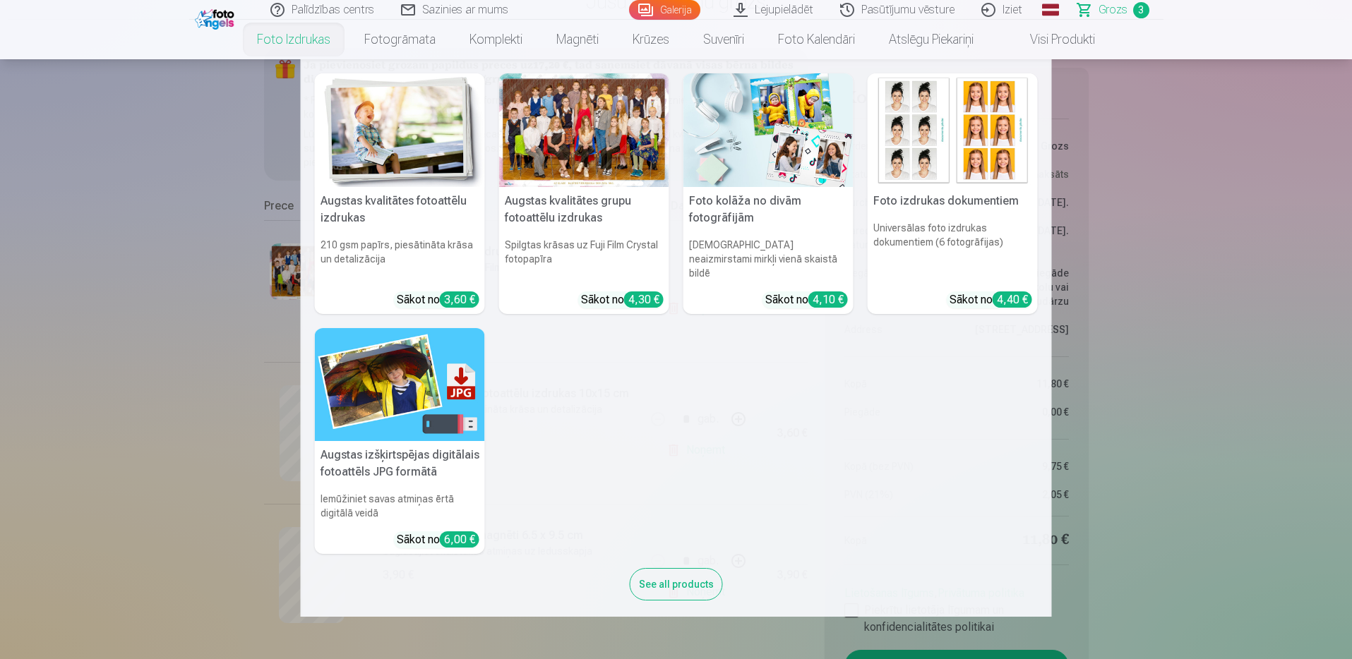
click at [299, 40] on link "Foto izdrukas" at bounding box center [293, 40] width 107 height 40
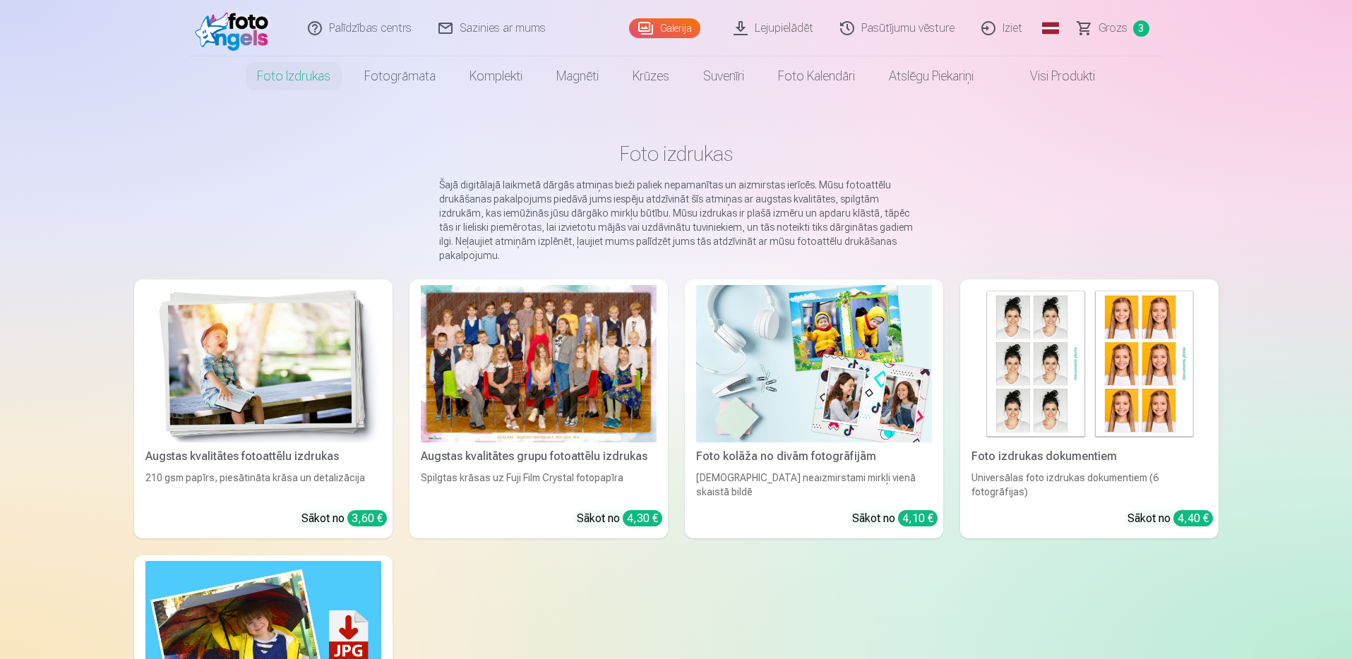
click at [228, 357] on img at bounding box center [263, 363] width 236 height 157
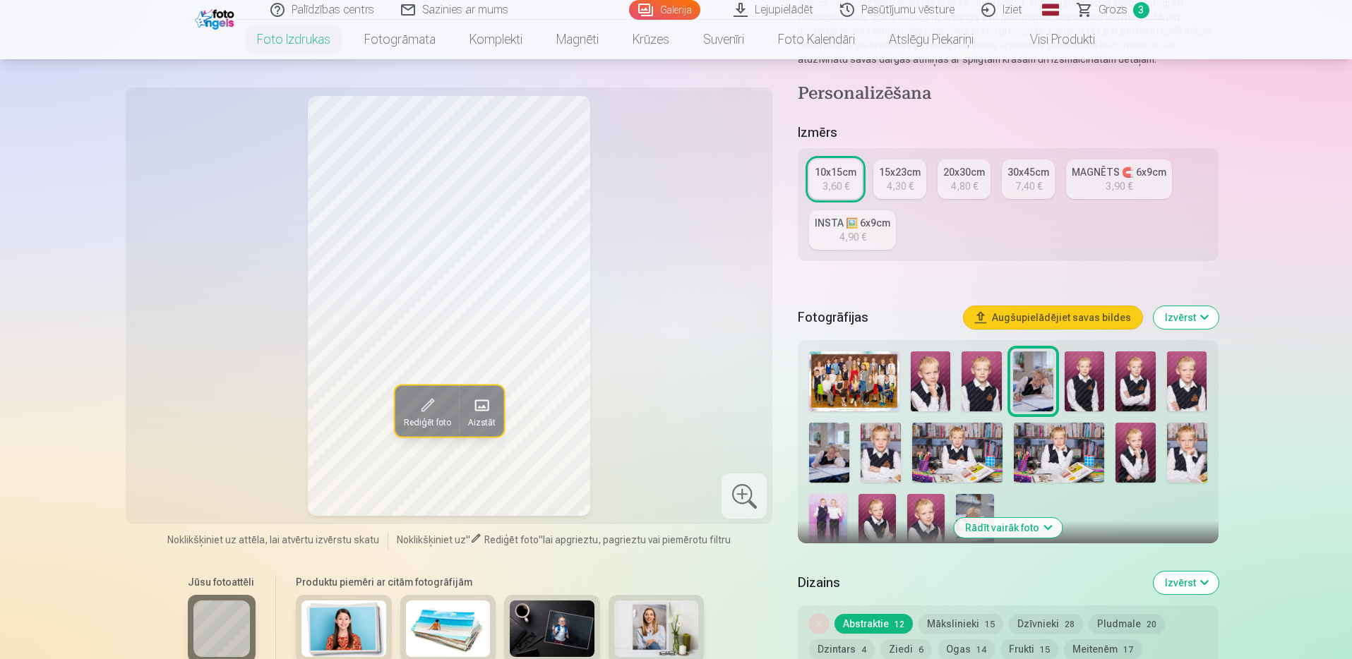
scroll to position [212, 0]
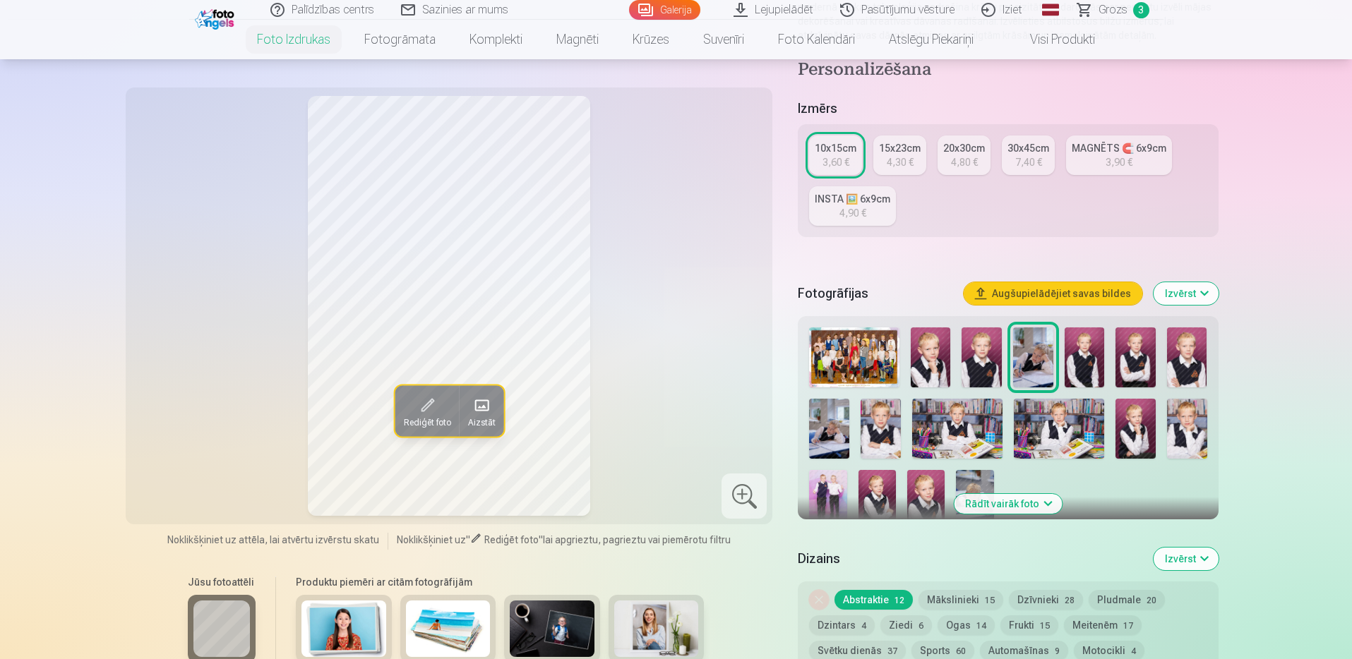
click at [882, 430] on img at bounding box center [881, 429] width 40 height 60
click at [1185, 431] on img at bounding box center [1187, 429] width 40 height 60
click at [891, 428] on img at bounding box center [881, 429] width 40 height 60
click at [1187, 365] on img at bounding box center [1187, 358] width 40 height 60
click at [927, 496] on img at bounding box center [925, 498] width 37 height 56
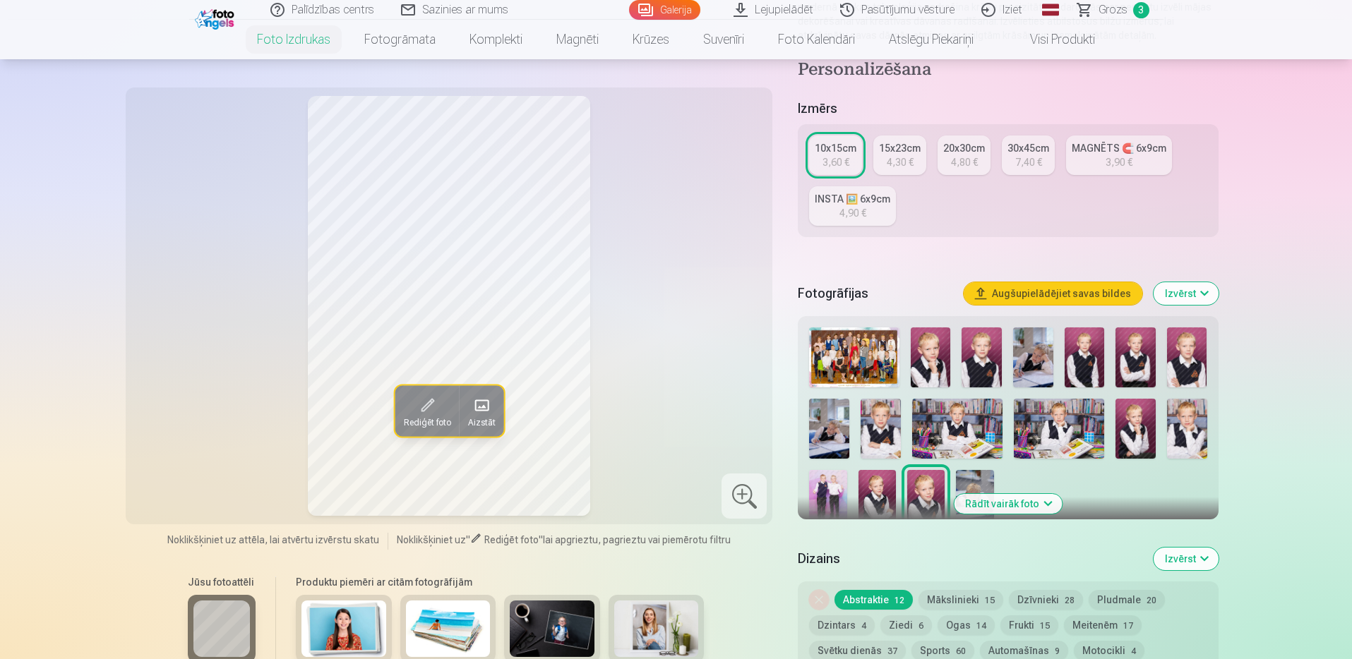
click at [890, 489] on img at bounding box center [876, 498] width 37 height 56
click at [1139, 431] on img at bounding box center [1135, 429] width 40 height 60
click at [1131, 357] on img at bounding box center [1135, 358] width 40 height 60
click at [1087, 366] on img at bounding box center [1085, 358] width 40 height 60
click at [873, 441] on img at bounding box center [881, 429] width 40 height 60
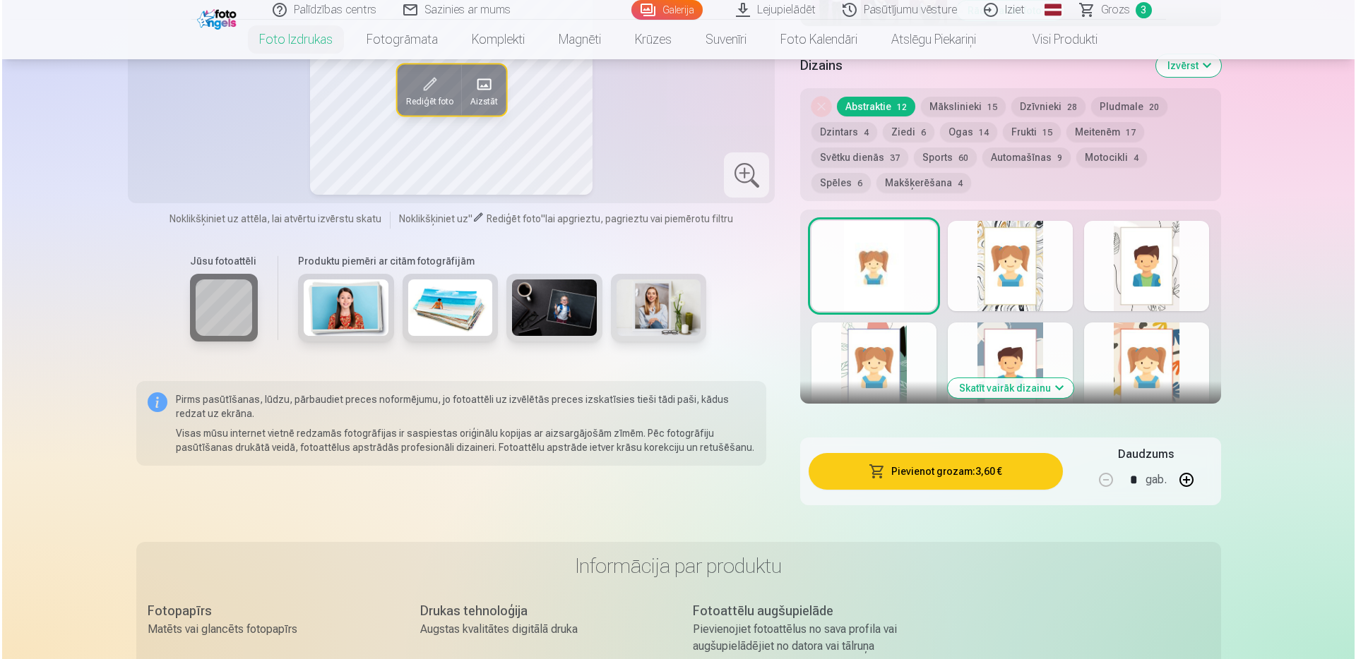
scroll to position [706, 0]
click at [893, 465] on button "Pievienot grozam : 3,60 €" at bounding box center [932, 471] width 253 height 37
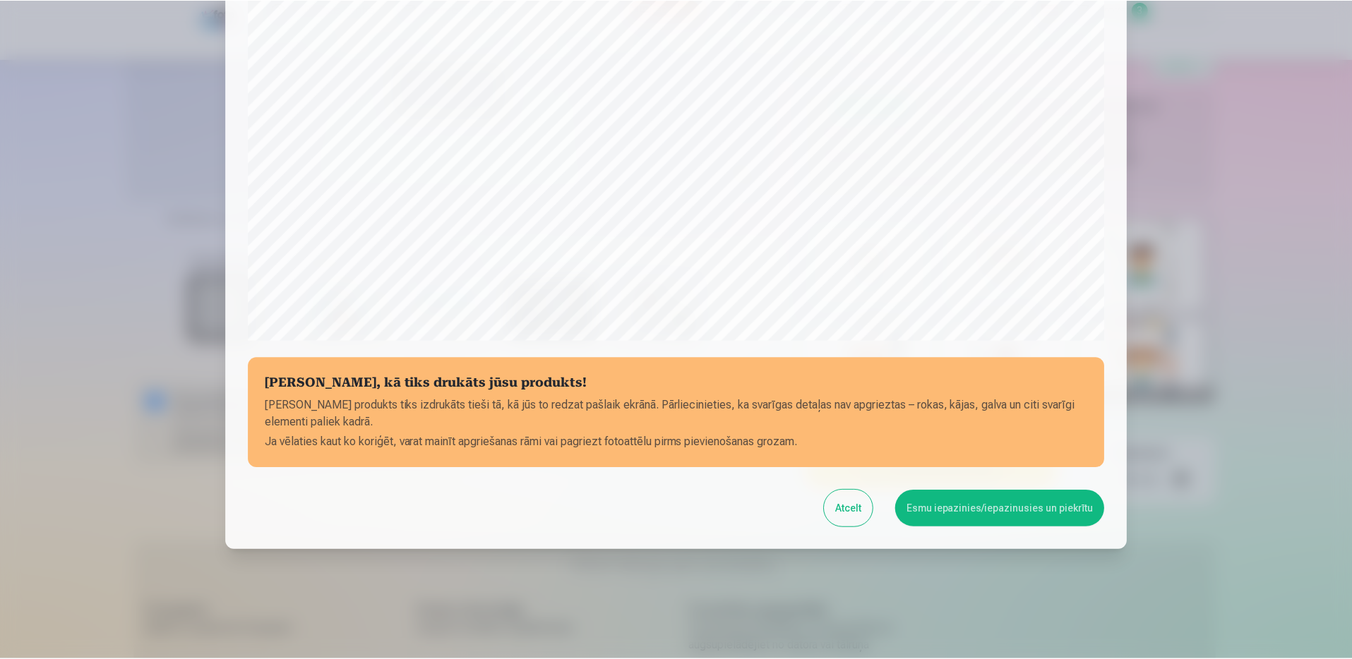
scroll to position [357, 0]
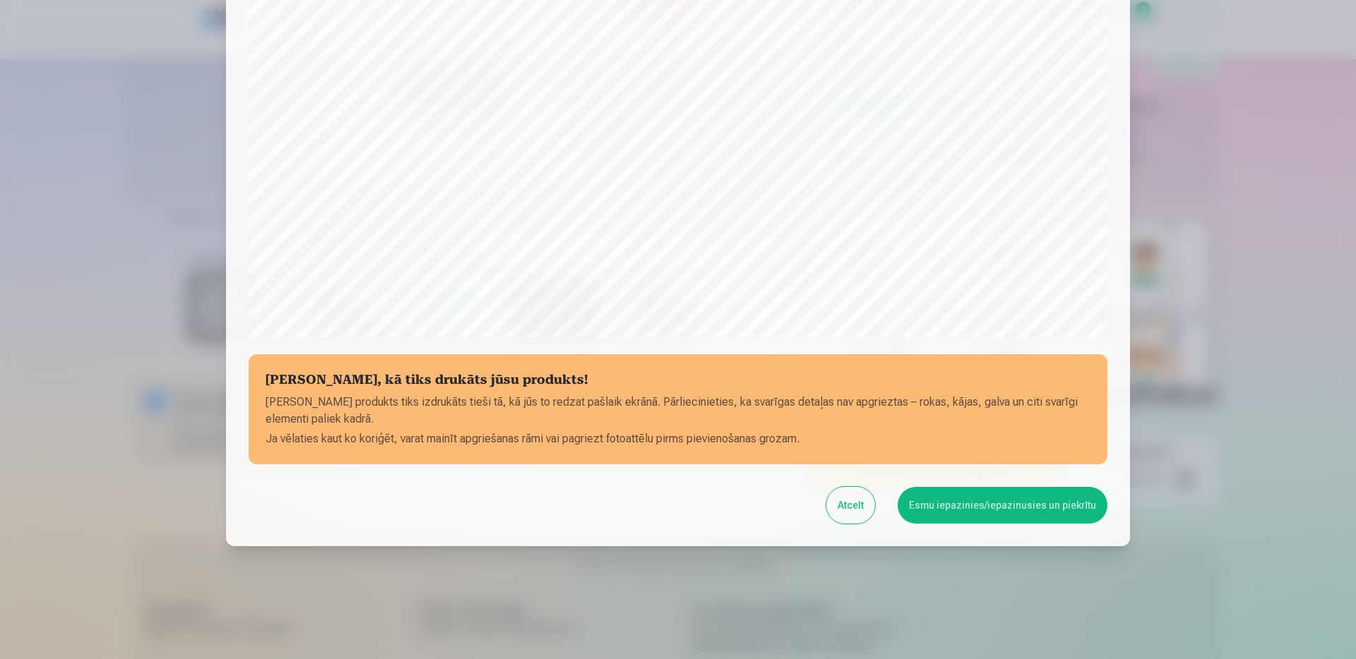
click at [1008, 511] on button "Esmu iepazinies/iepazinusies un piekrītu" at bounding box center [1002, 505] width 210 height 37
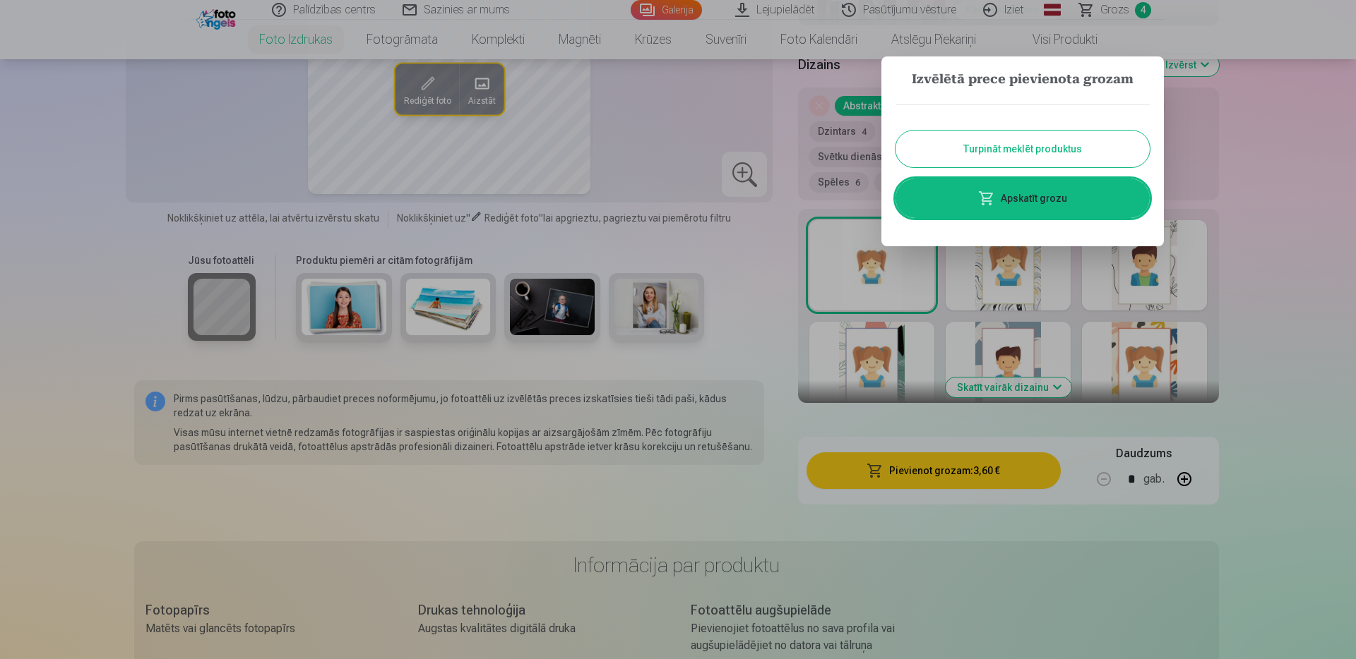
click at [1047, 153] on button "Turpināt meklēt produktus" at bounding box center [1022, 149] width 254 height 37
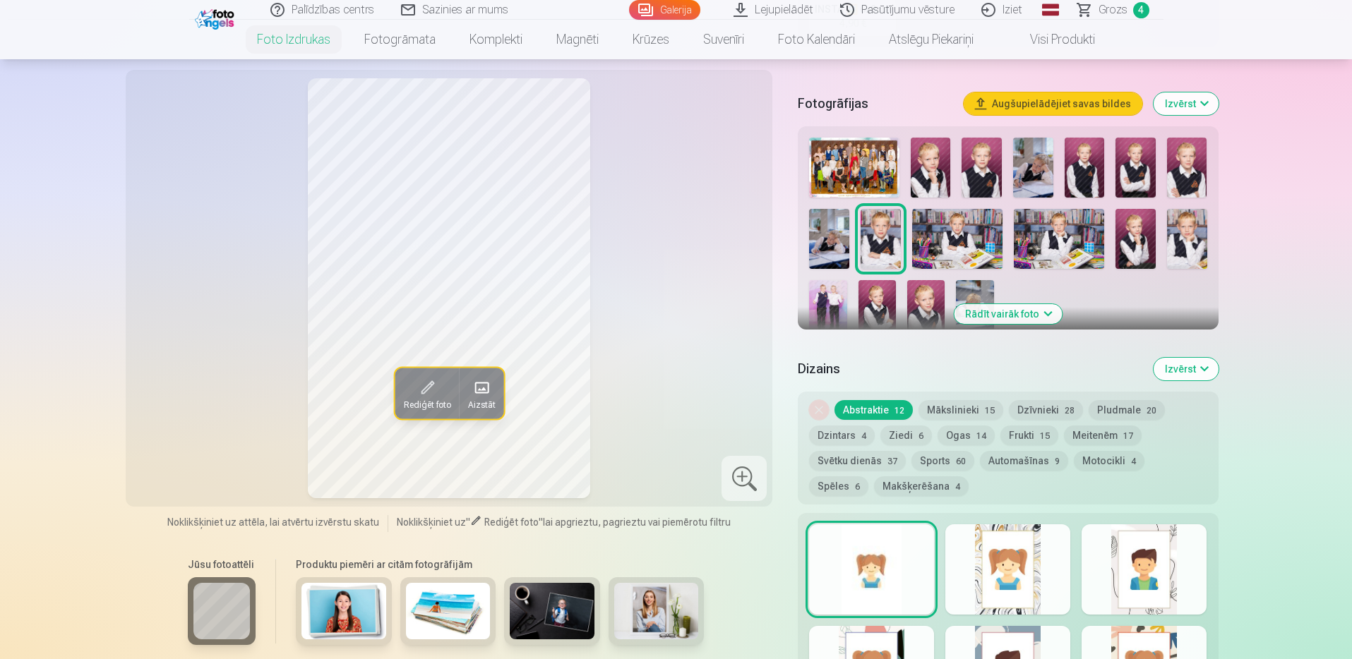
scroll to position [0, 0]
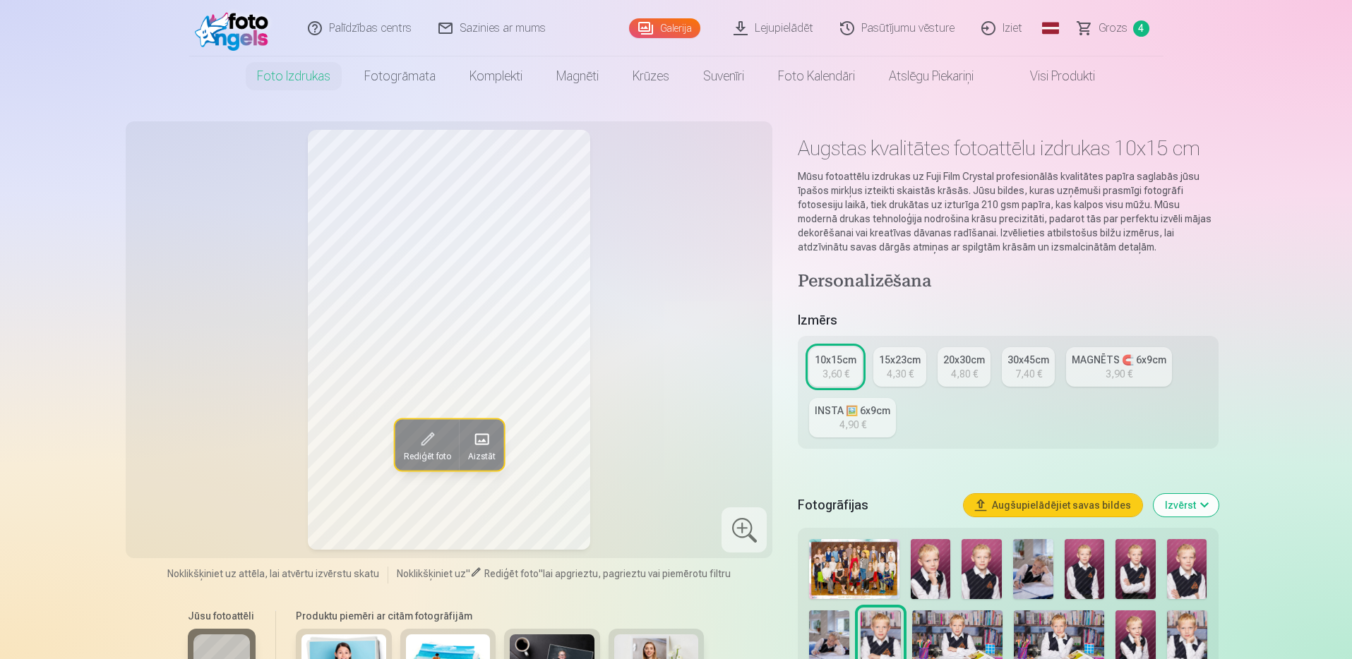
click at [1108, 25] on span "Grozs" at bounding box center [1113, 28] width 29 height 17
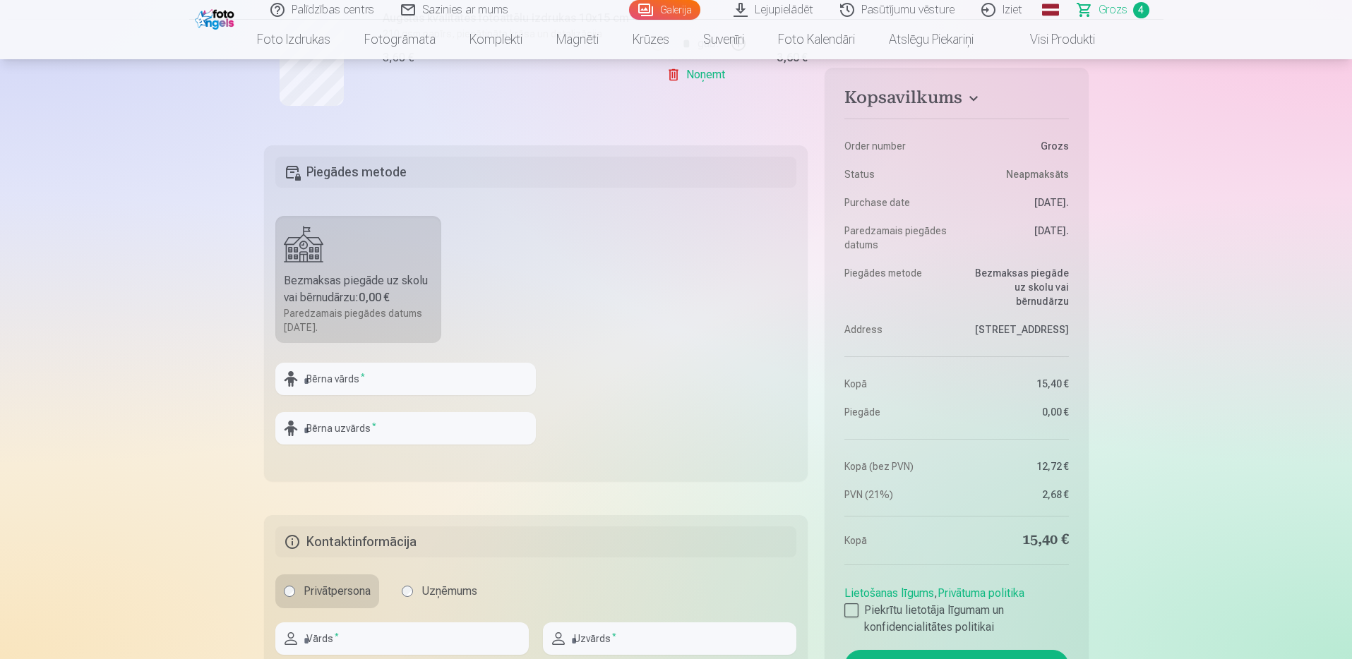
scroll to position [918, 0]
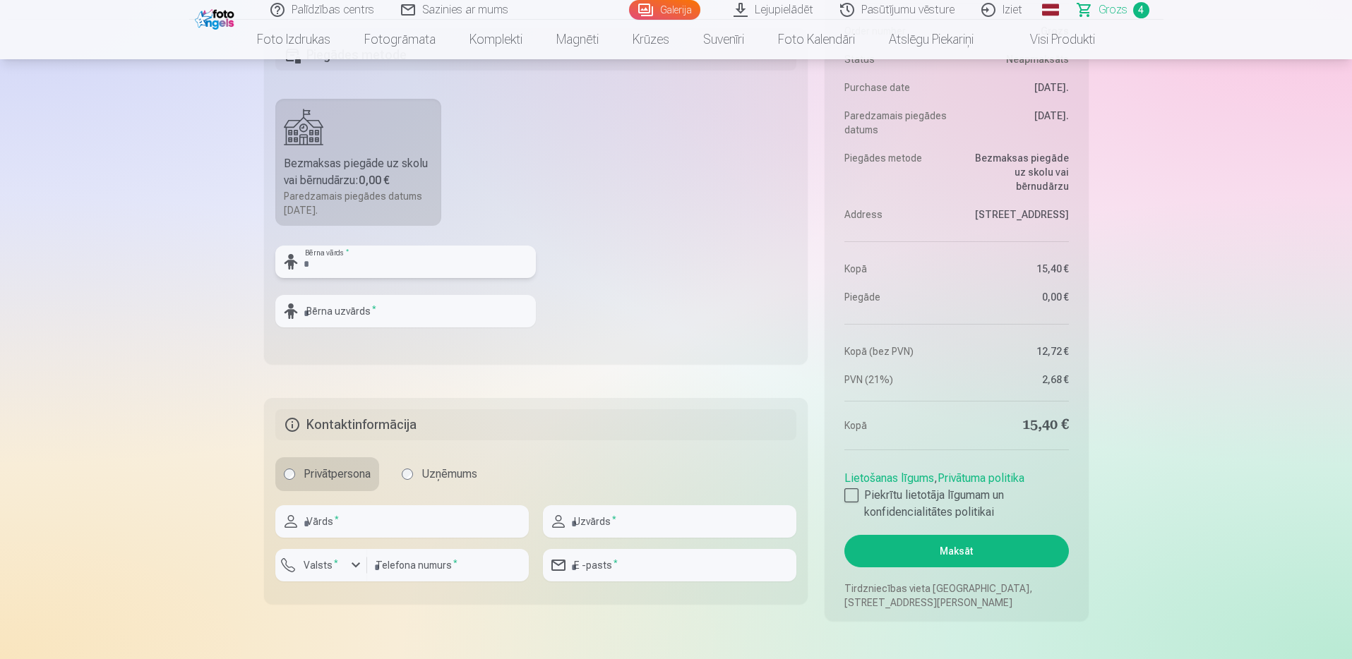
click at [353, 268] on input "text" at bounding box center [405, 262] width 261 height 32
type input "*"
type input "******"
click at [313, 309] on input "text" at bounding box center [405, 311] width 261 height 32
type input "******"
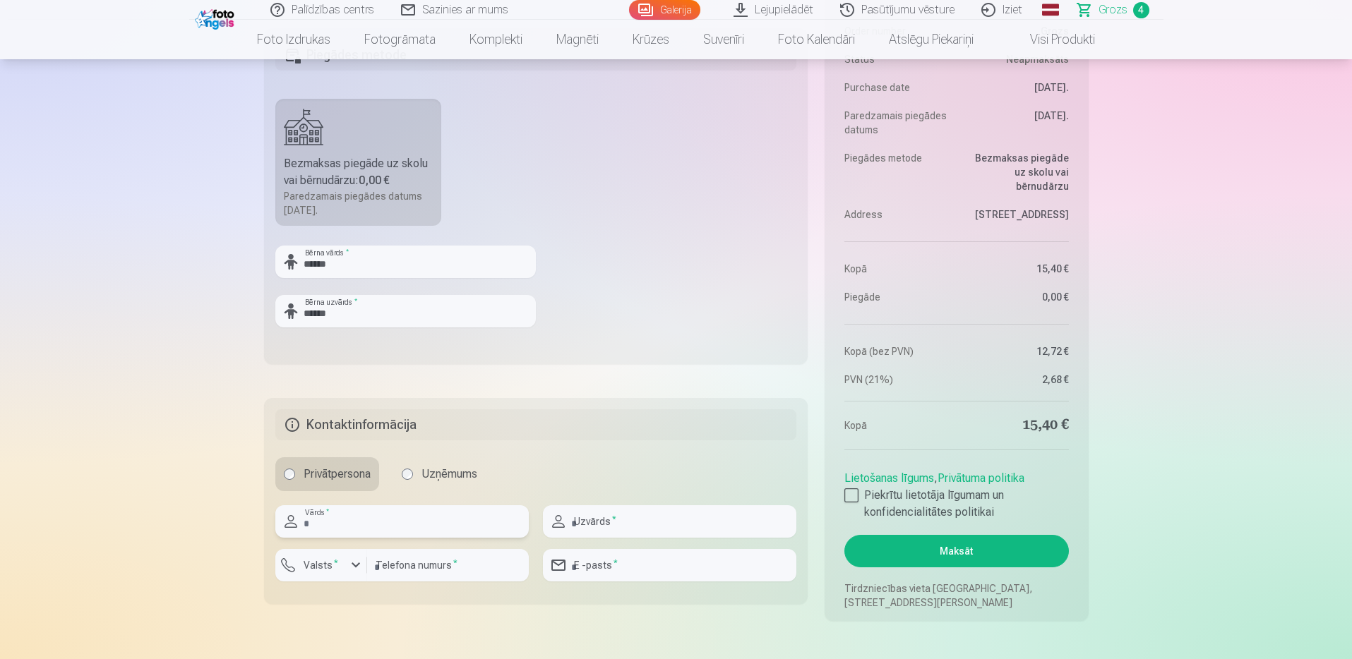
click at [319, 515] on input "text" at bounding box center [401, 521] width 253 height 32
type input "****"
type input "******"
type input "********"
type input "**********"
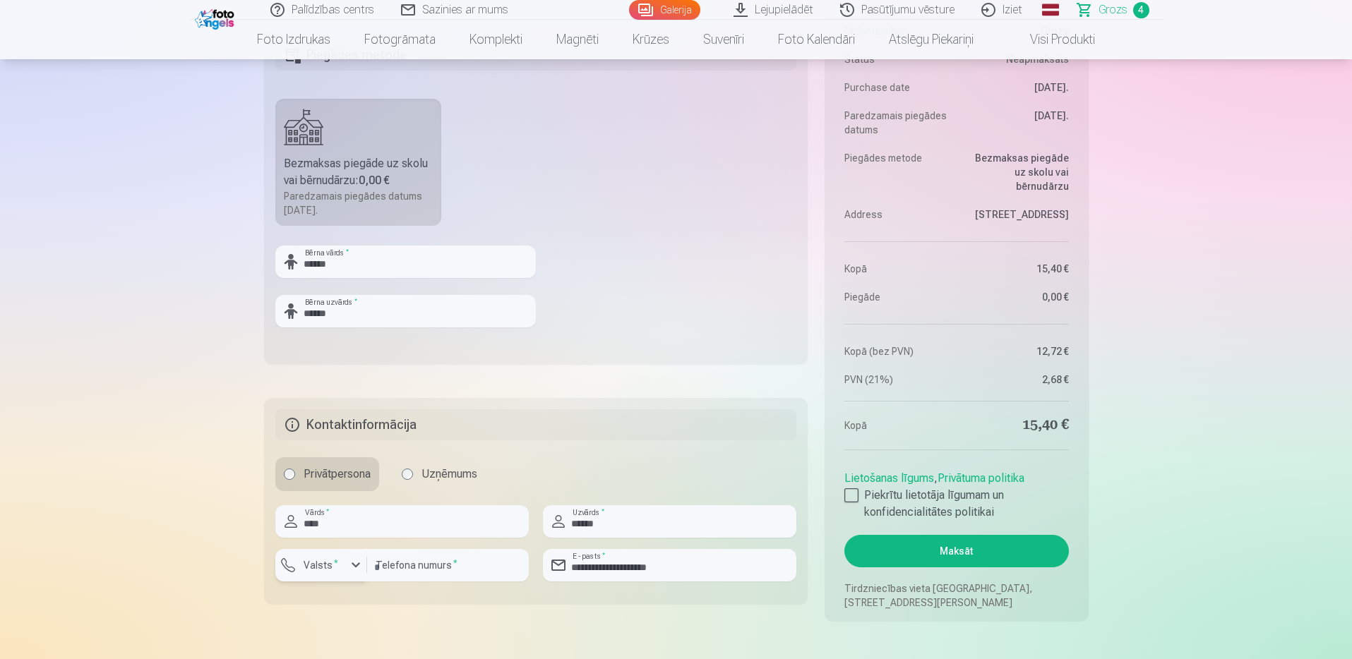
click at [356, 570] on div "button" at bounding box center [355, 565] width 17 height 17
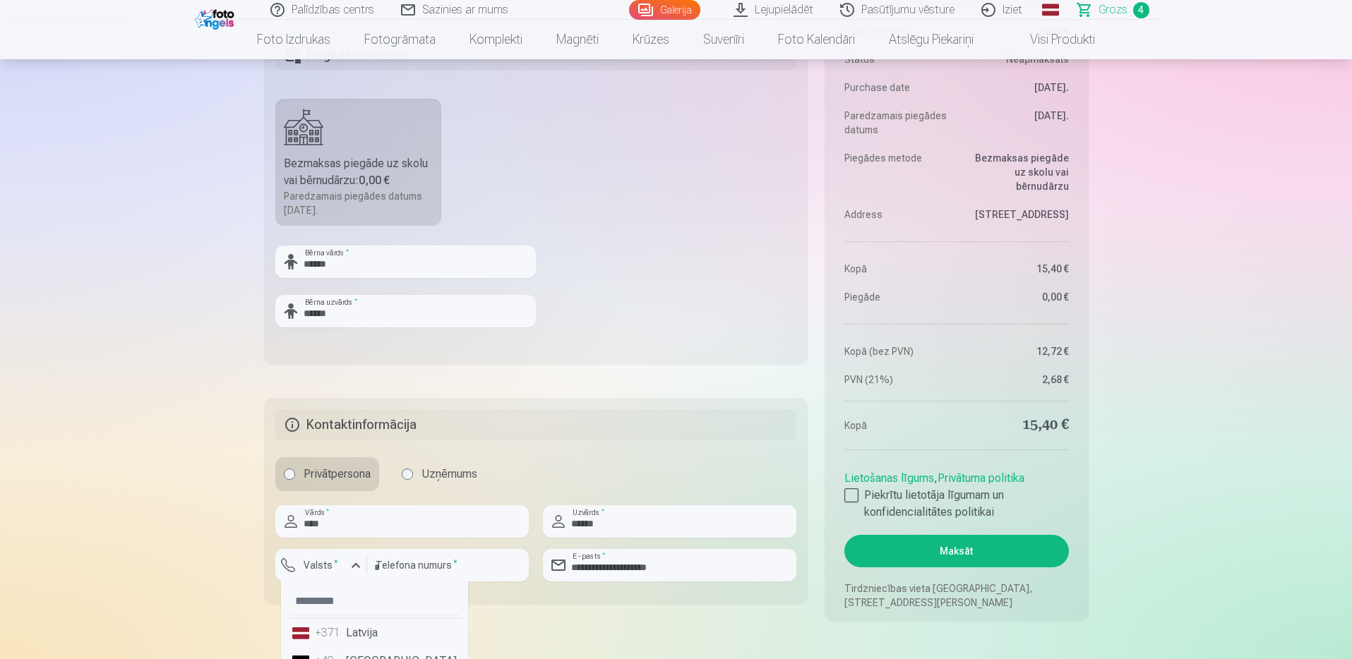
click at [333, 645] on li "+371 Latvija" at bounding box center [375, 633] width 176 height 28
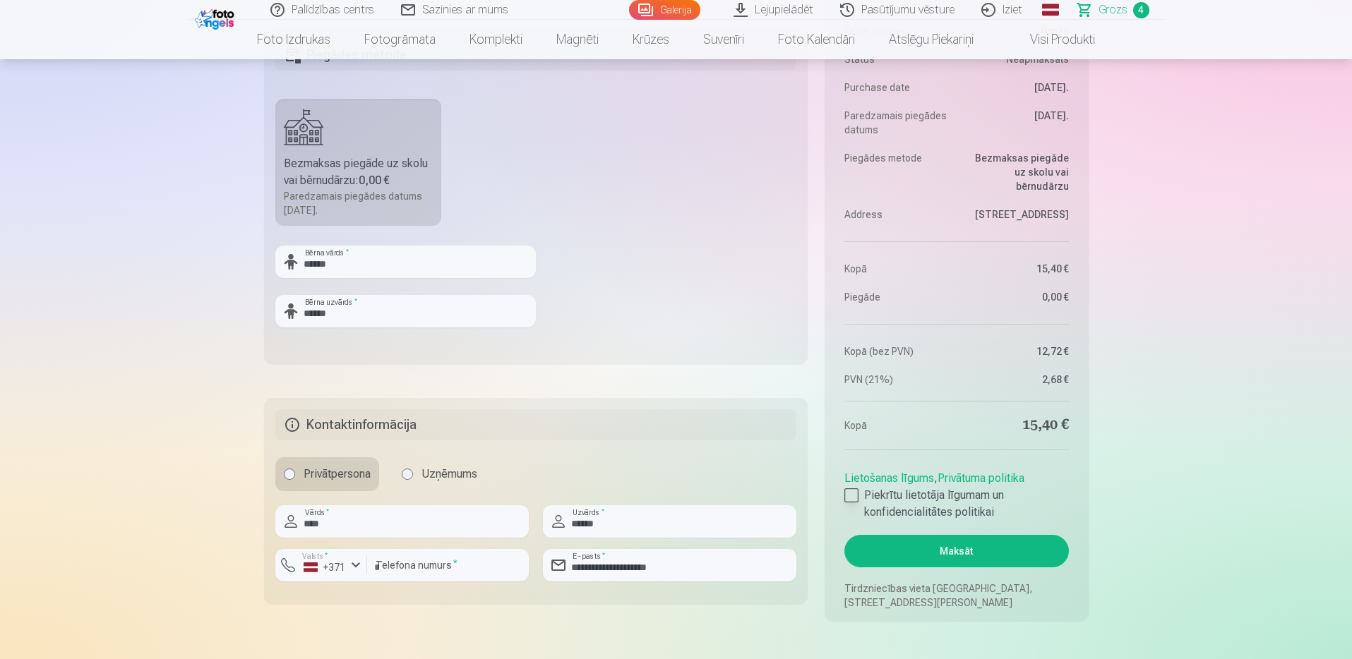
click at [854, 496] on div at bounding box center [851, 496] width 14 height 14
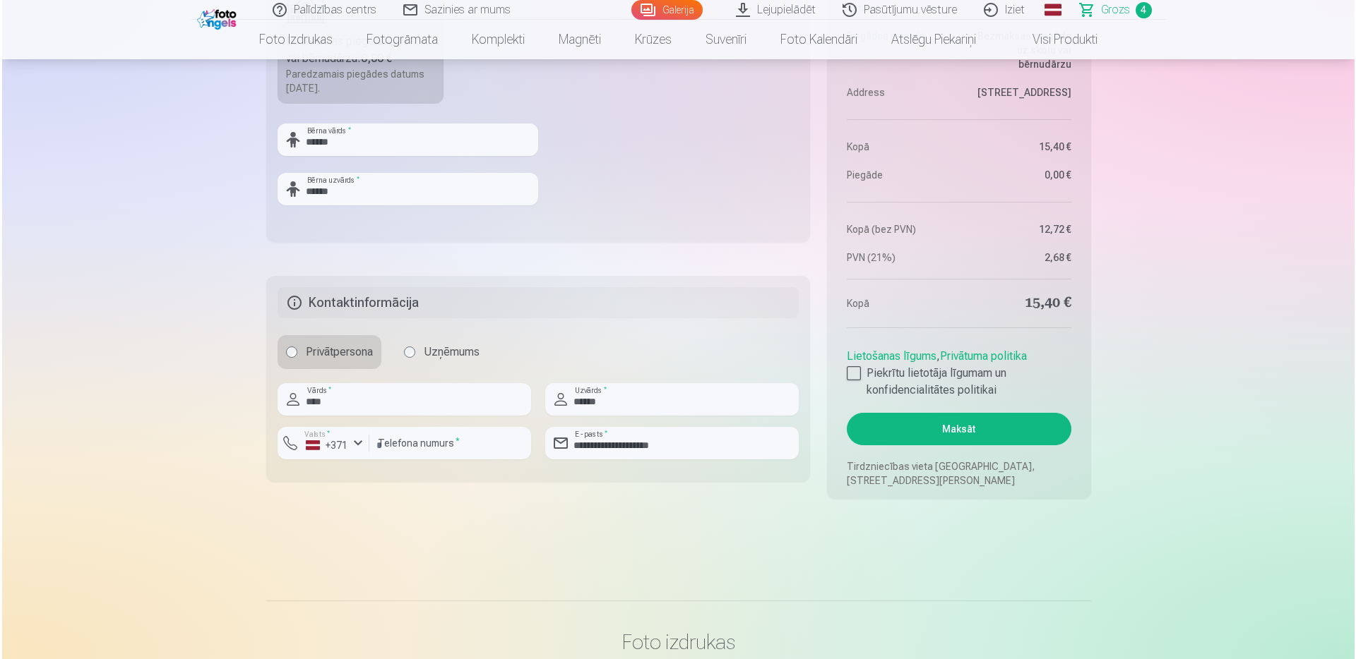
scroll to position [1059, 0]
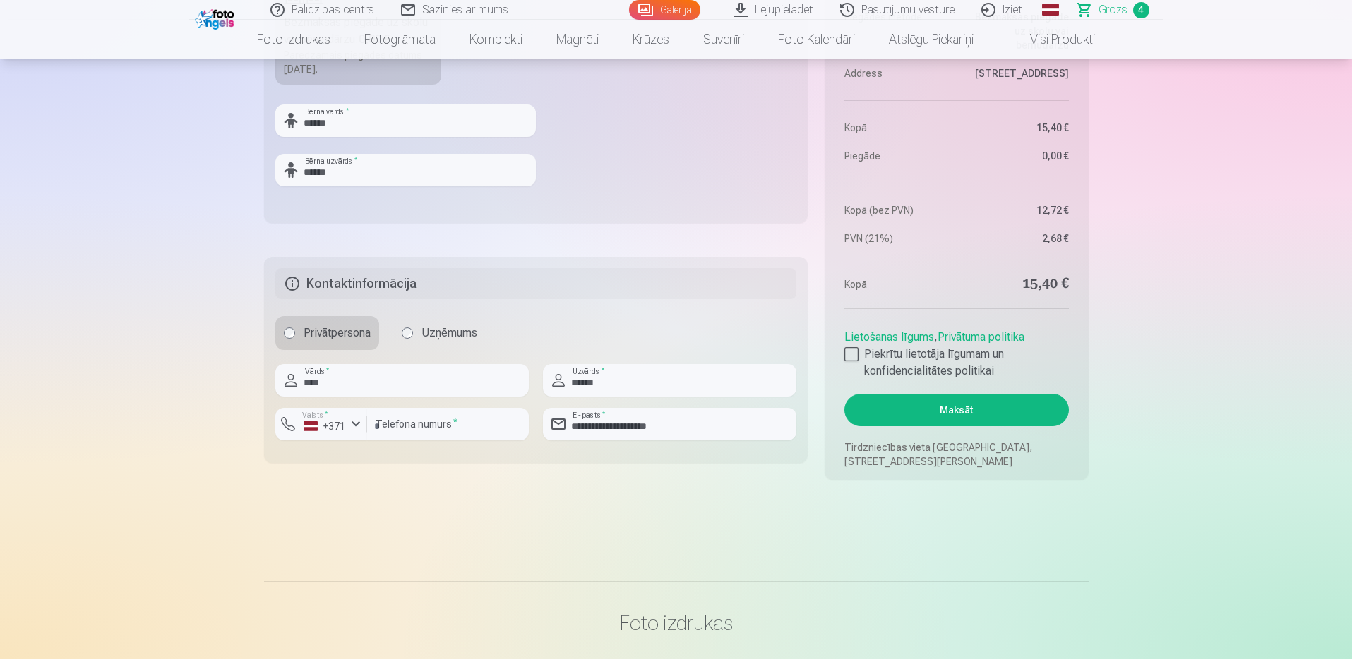
click at [953, 409] on button "Maksāt" at bounding box center [956, 410] width 224 height 32
